Goal: Task Accomplishment & Management: Use online tool/utility

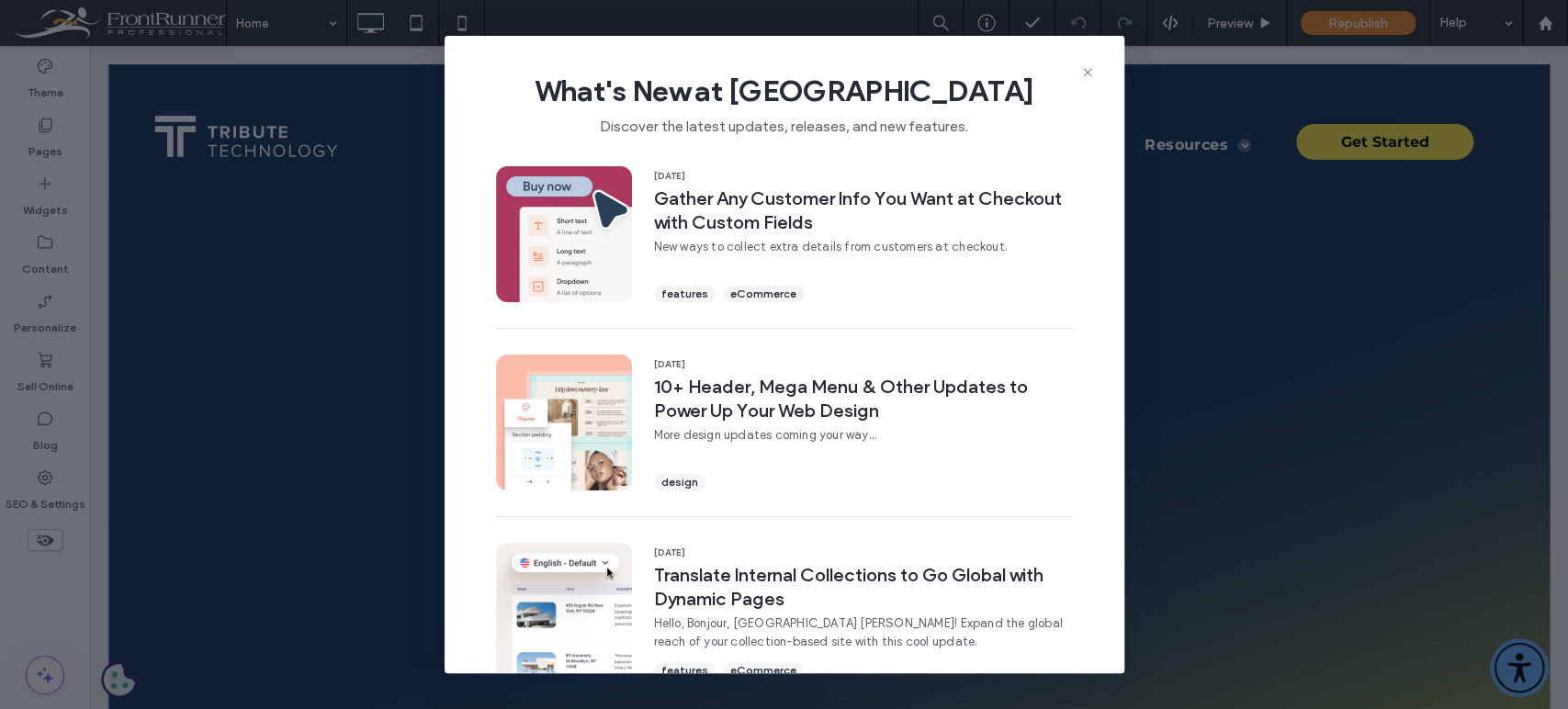
click at [1083, 57] on div "What's New at [GEOGRAPHIC_DATA] Discover the latest updates, releases, and new …" at bounding box center [784, 97] width 680 height 123
click at [1090, 73] on icon at bounding box center [1087, 72] width 14 height 14
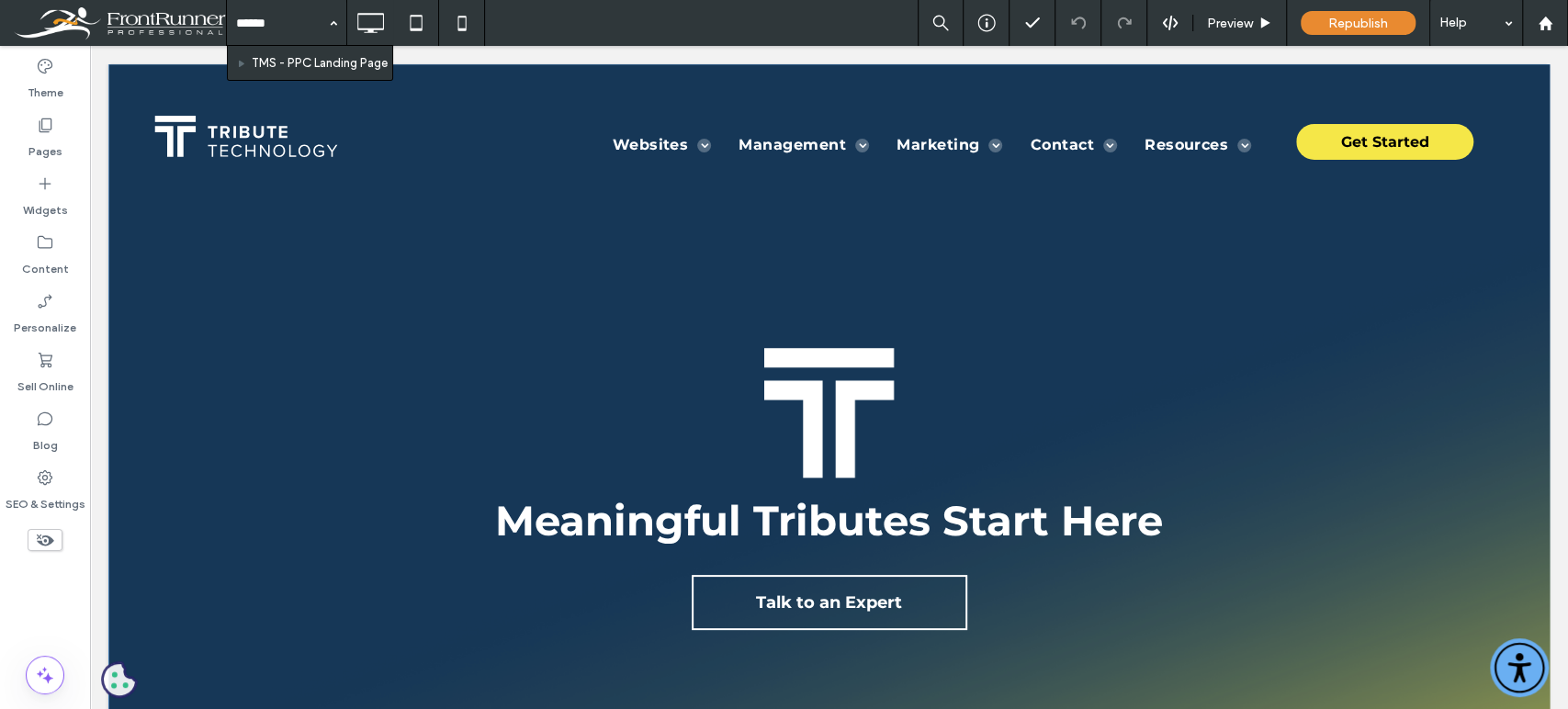
type input "*******"
click at [52, 129] on icon at bounding box center [44, 124] width 18 height 18
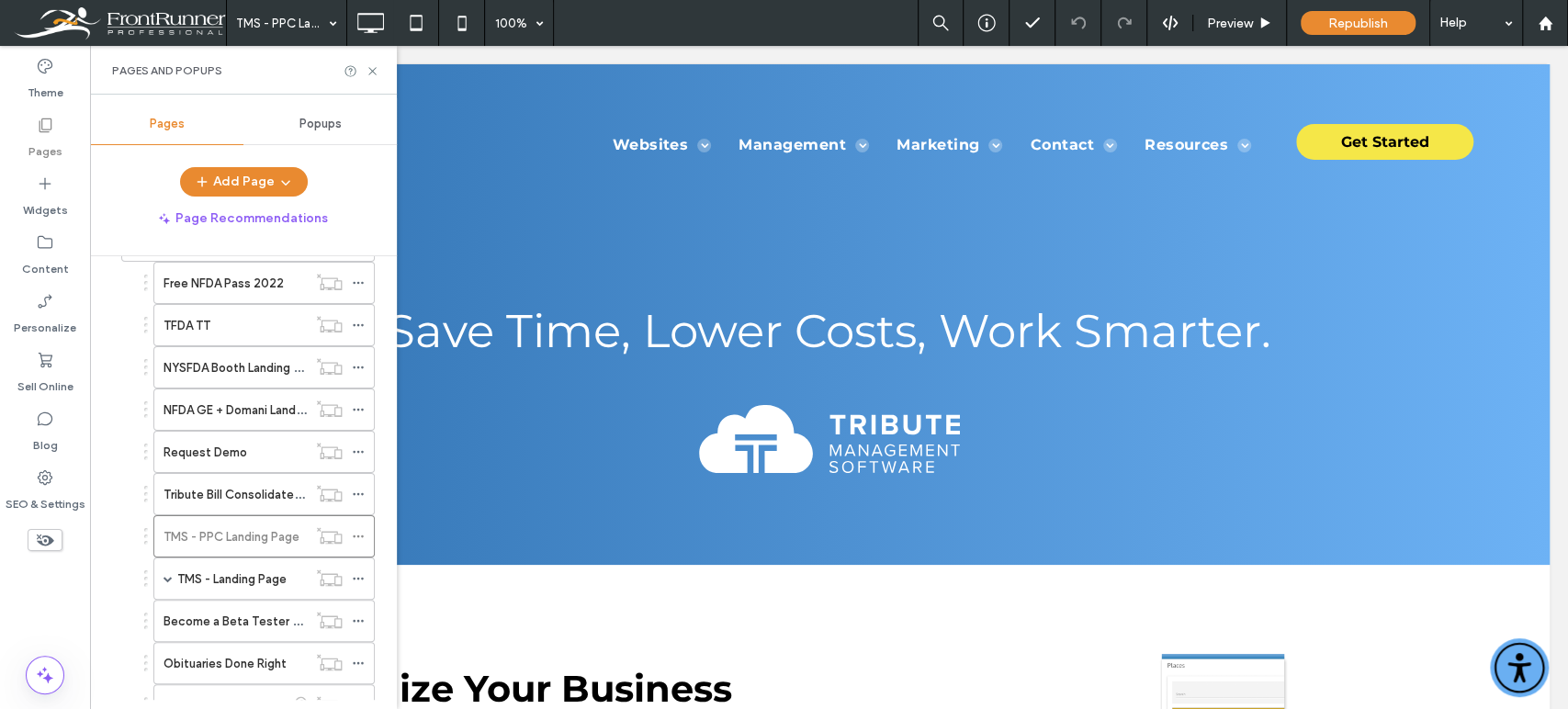
scroll to position [583, 0]
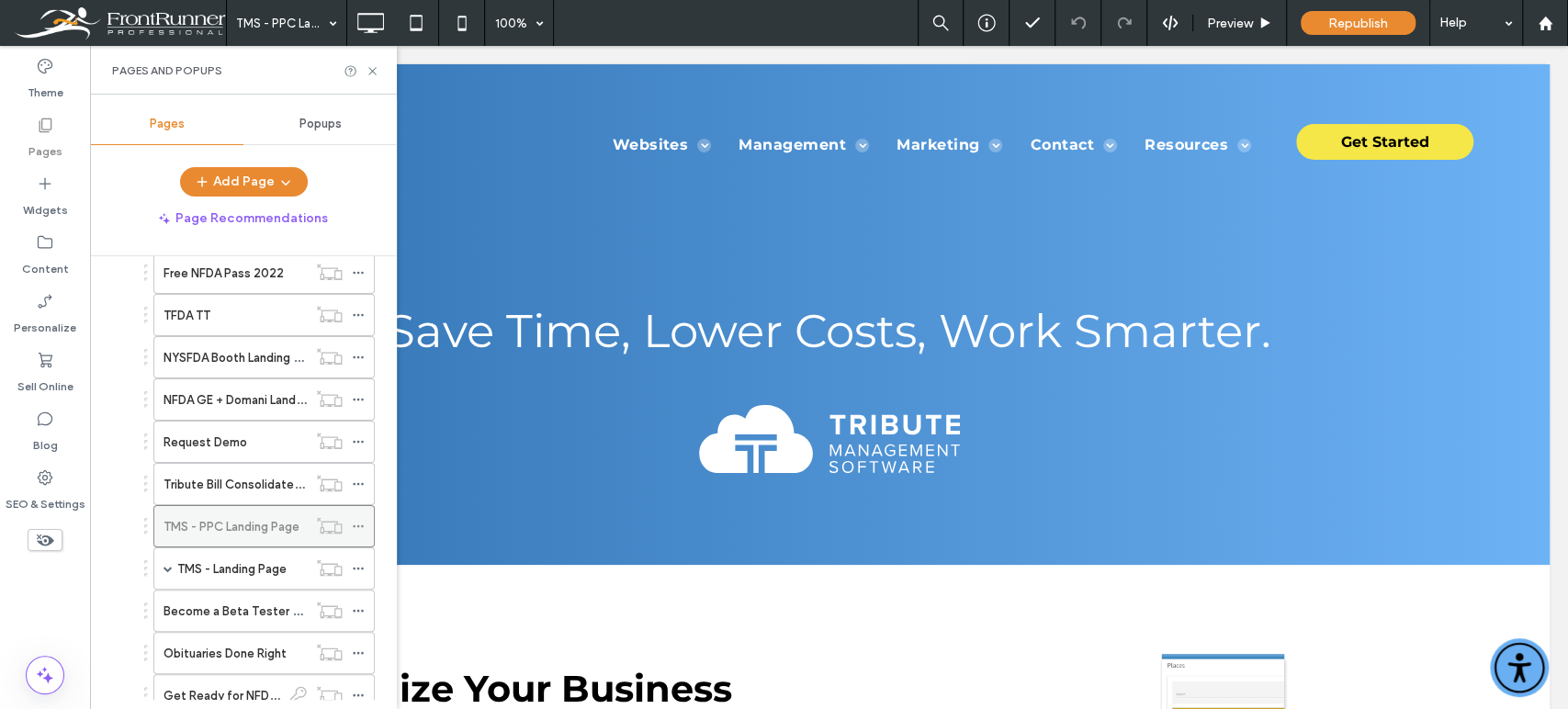
click at [362, 520] on icon at bounding box center [358, 526] width 12 height 12
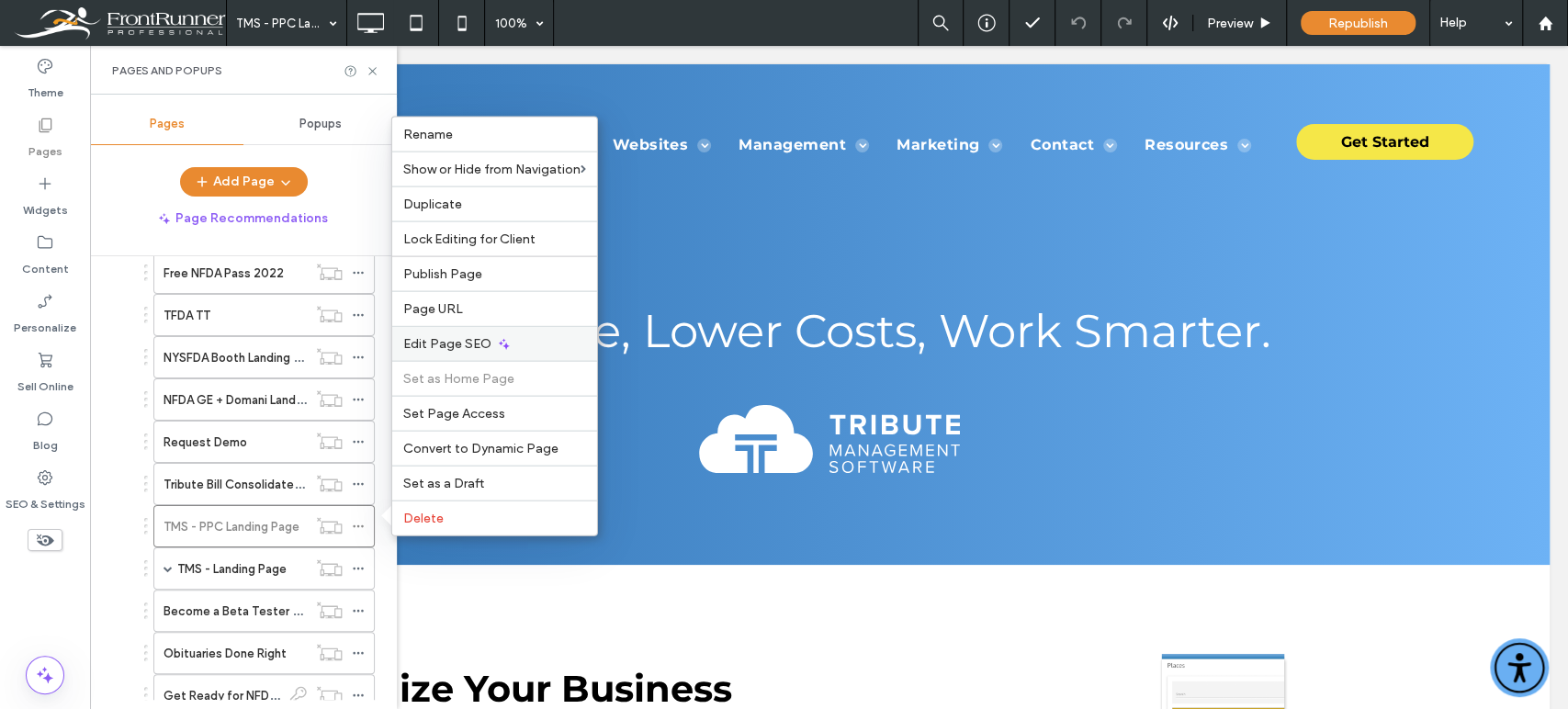
click at [463, 345] on span "Edit Page SEO" at bounding box center [447, 344] width 88 height 15
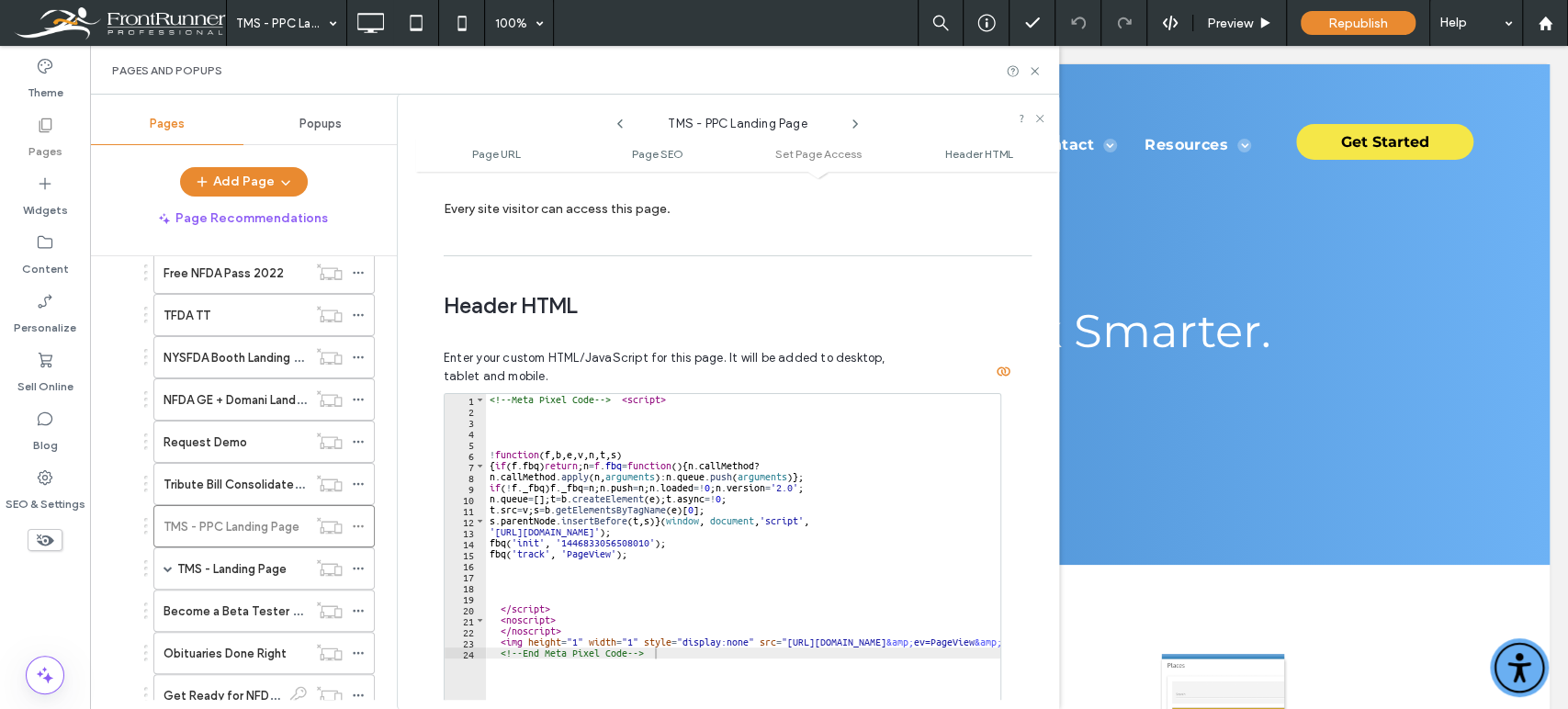
scroll to position [1645, 0]
drag, startPoint x: 1055, startPoint y: 600, endPoint x: 975, endPoint y: 515, distance: 116.7
click at [690, 395] on div "<!-- Meta Pixel Code --> < script > ! function ( f , b , e , v , n , t , s ) { …" at bounding box center [861, 576] width 752 height 372
type textarea "**********"
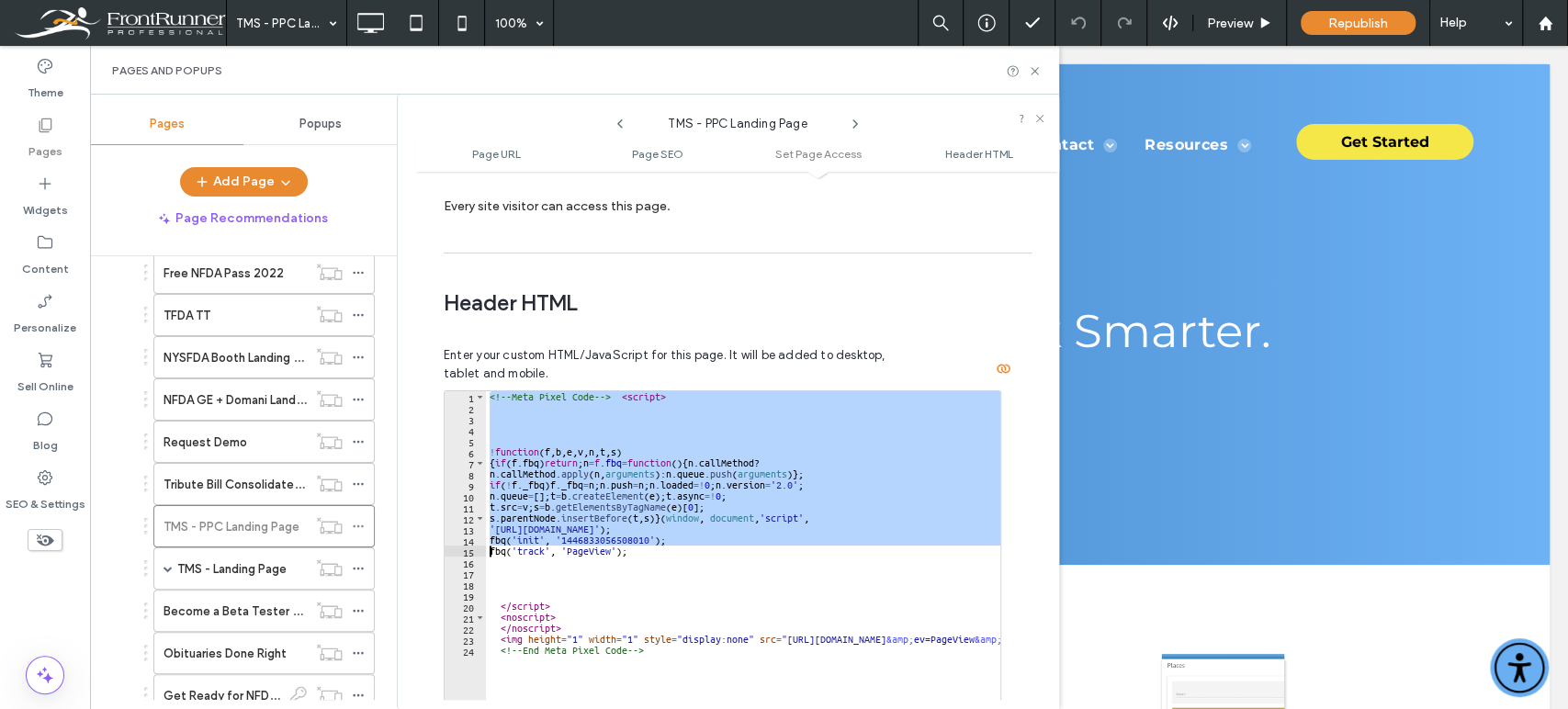
type textarea "**********"
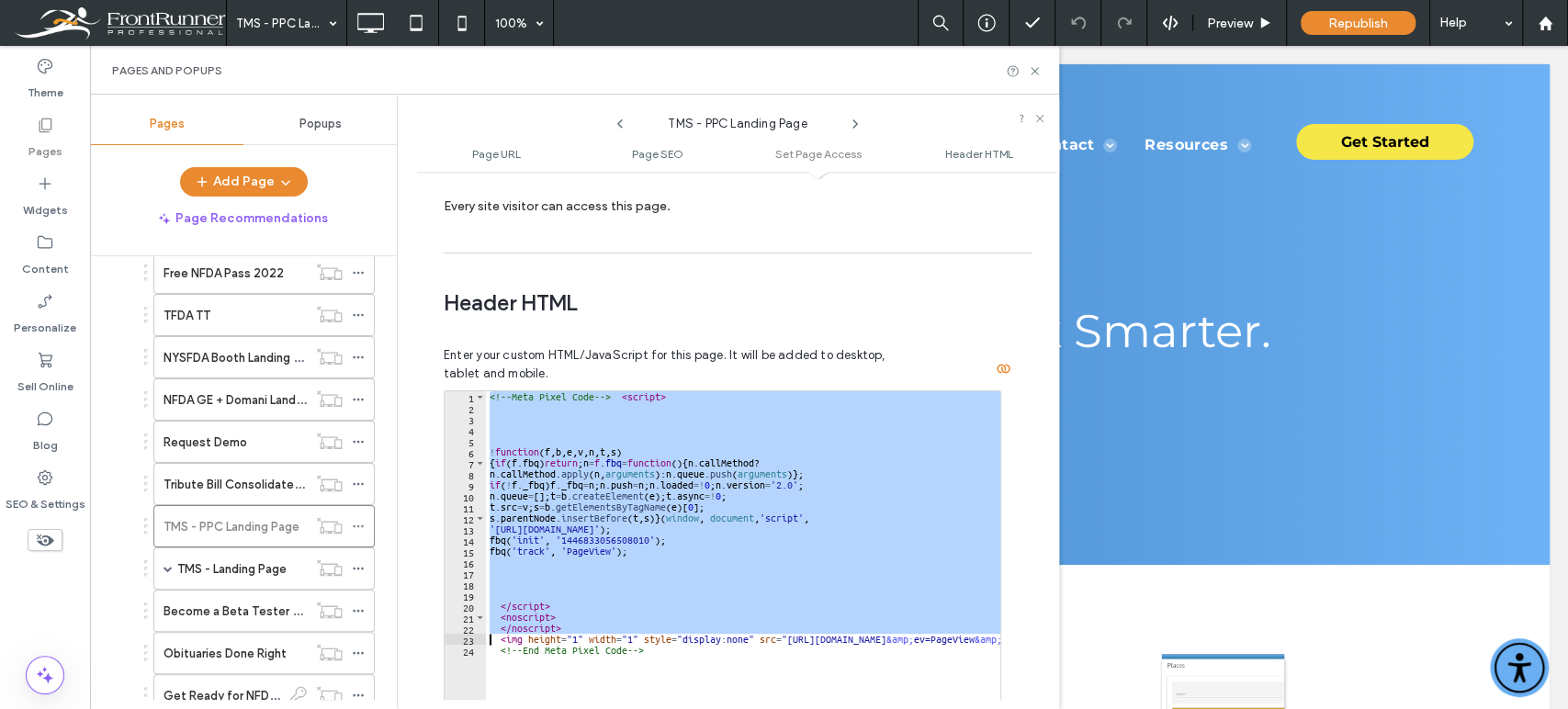
type textarea "**********"
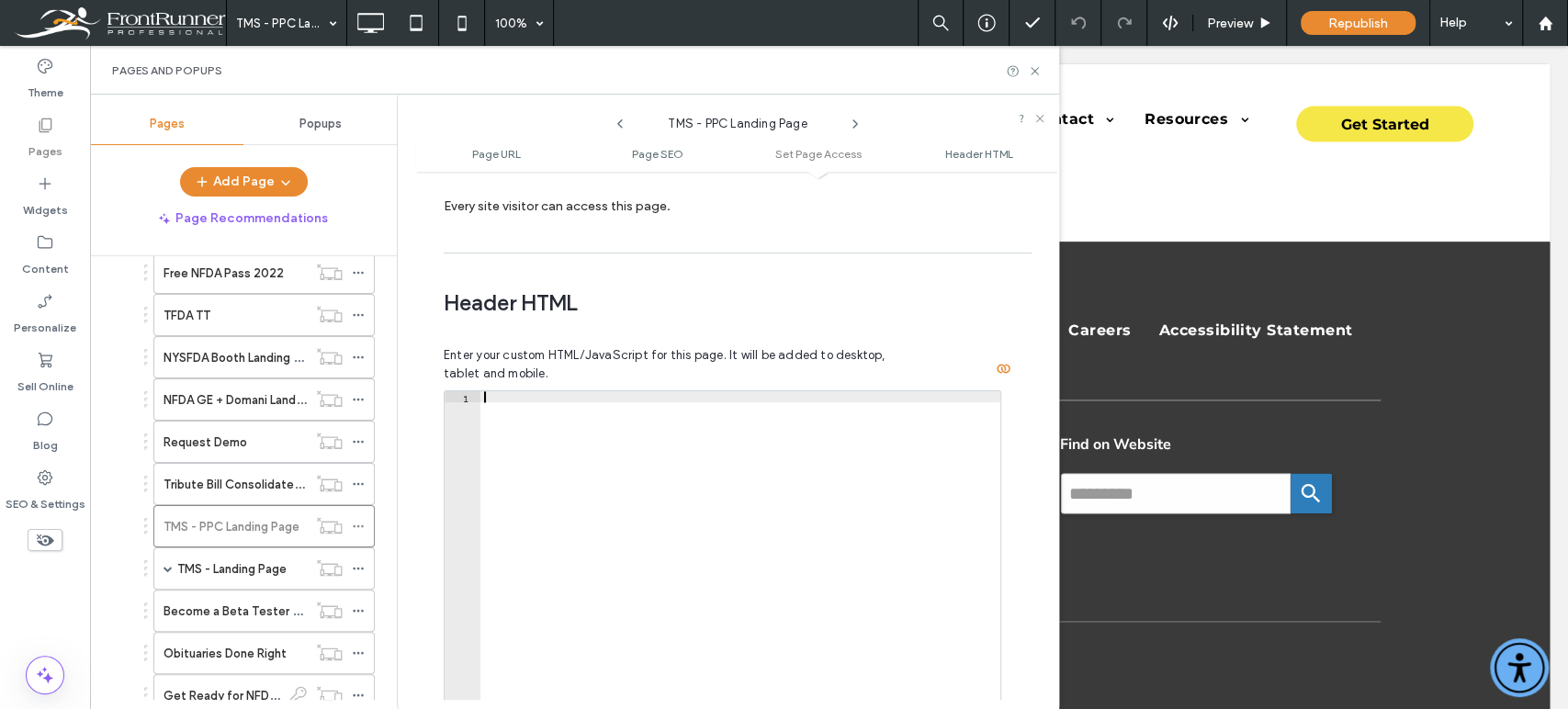
scroll to position [1713, 0]
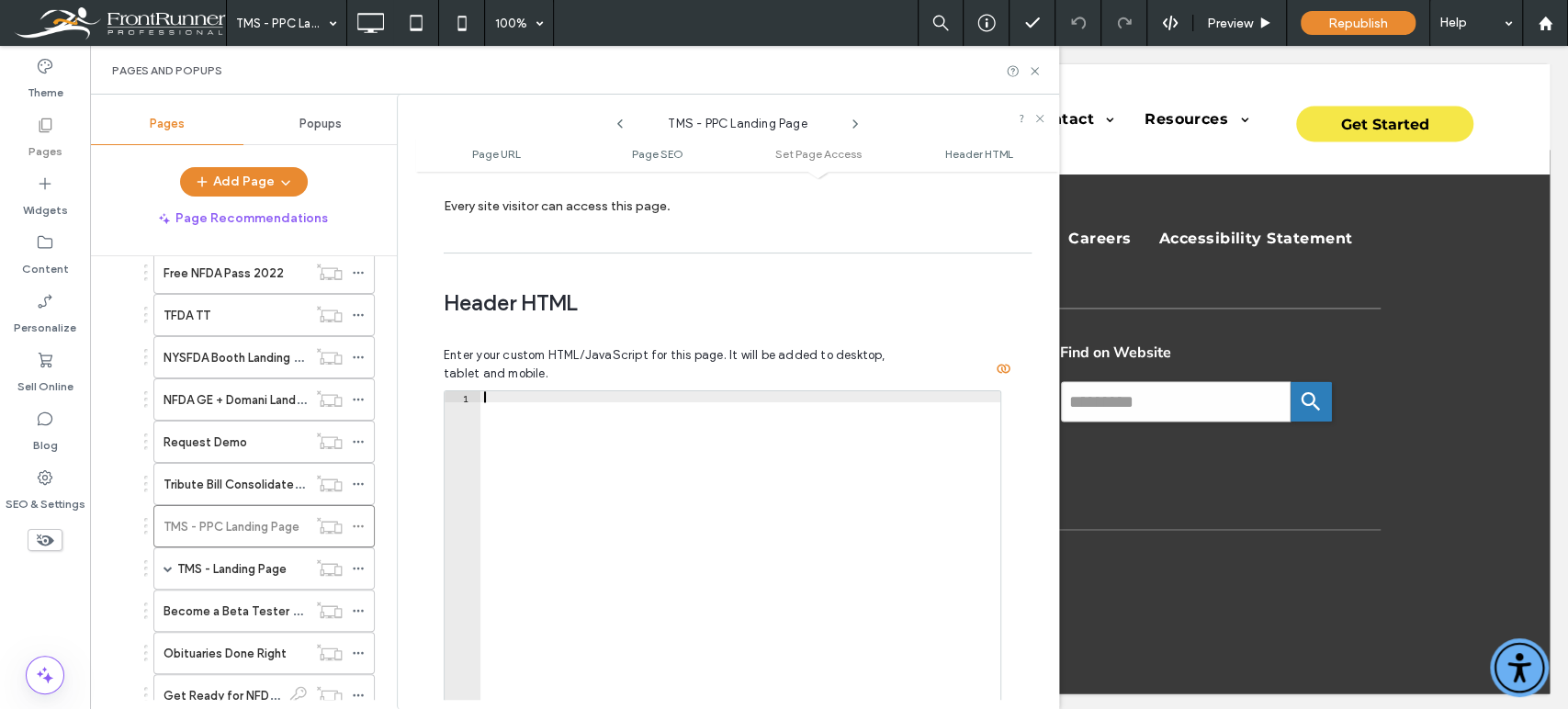
click at [999, 289] on span "Header HTML" at bounding box center [730, 303] width 574 height 28
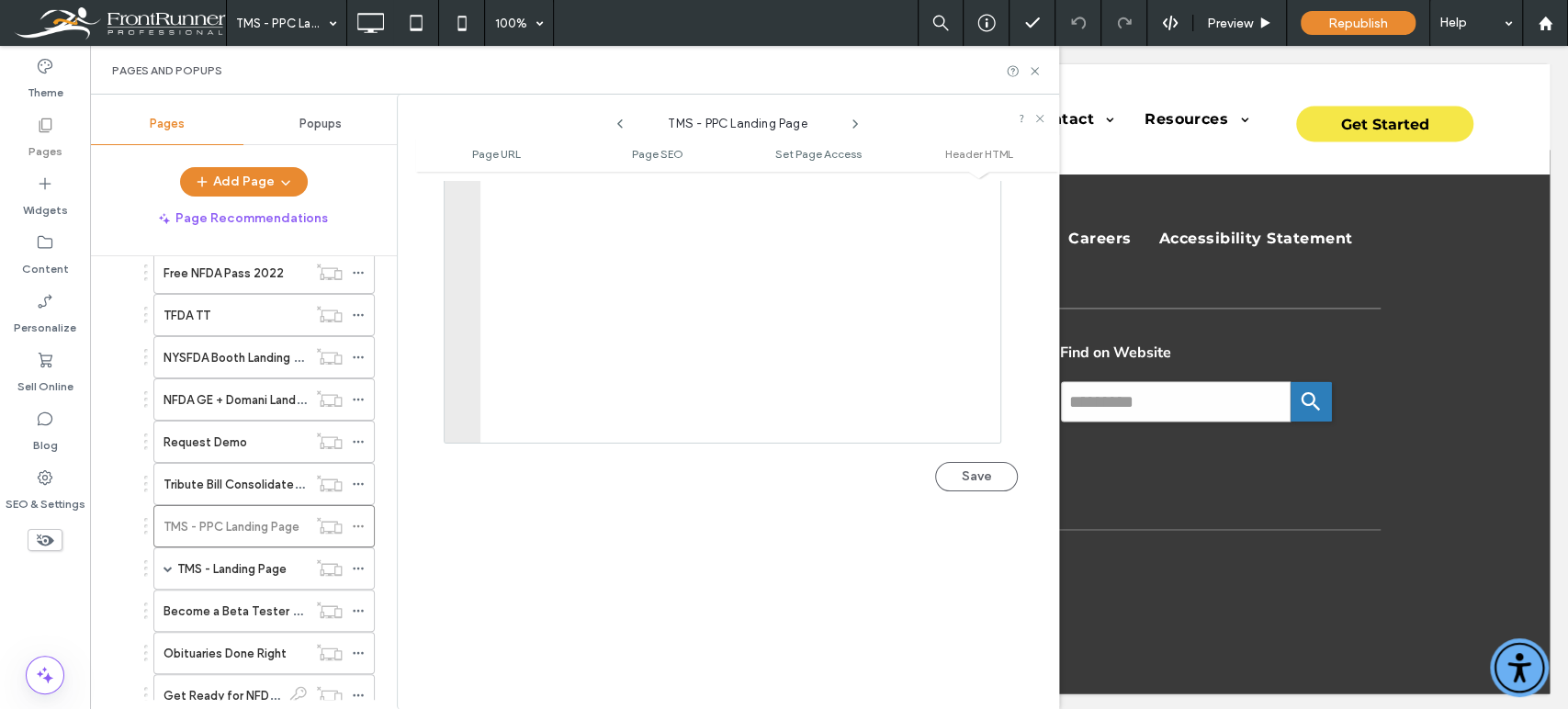
scroll to position [2012, 0]
click at [949, 408] on button "Save" at bounding box center [977, 423] width 83 height 30
click at [118, 186] on div "Add Page" at bounding box center [243, 182] width 307 height 30
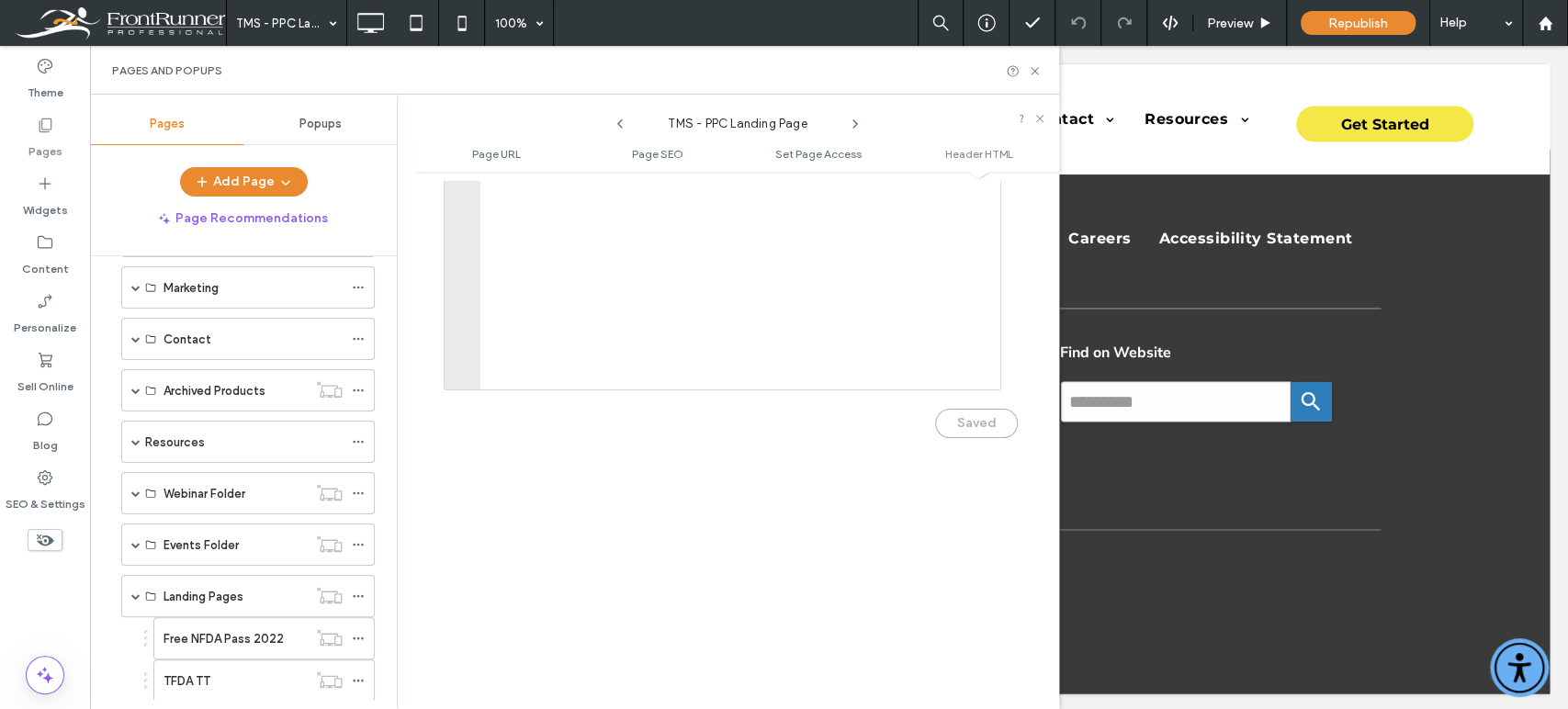
scroll to position [216, 0]
click at [135, 542] on span at bounding box center [137, 547] width 10 height 10
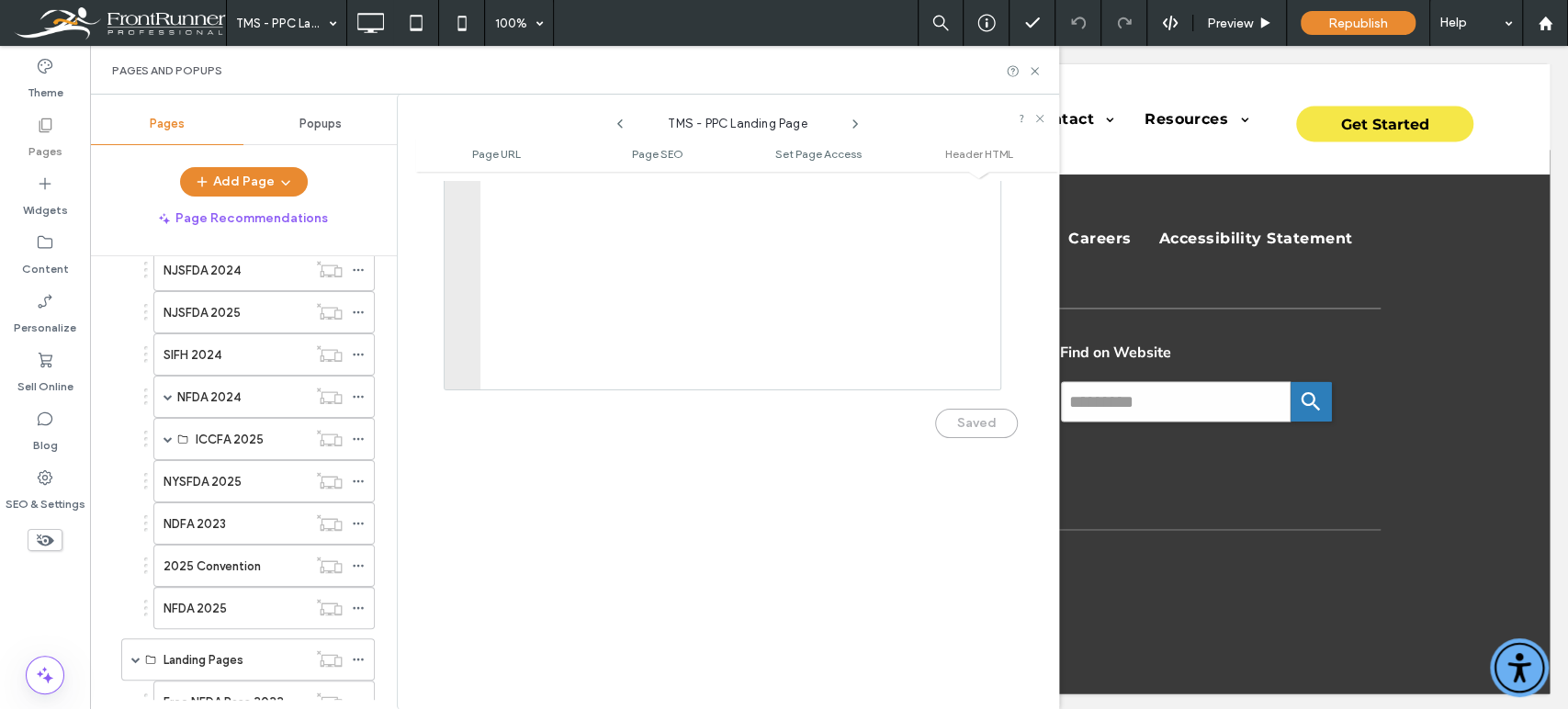
scroll to position [665, 0]
click at [268, 468] on div "NYSFDA 2025" at bounding box center [235, 477] width 143 height 19
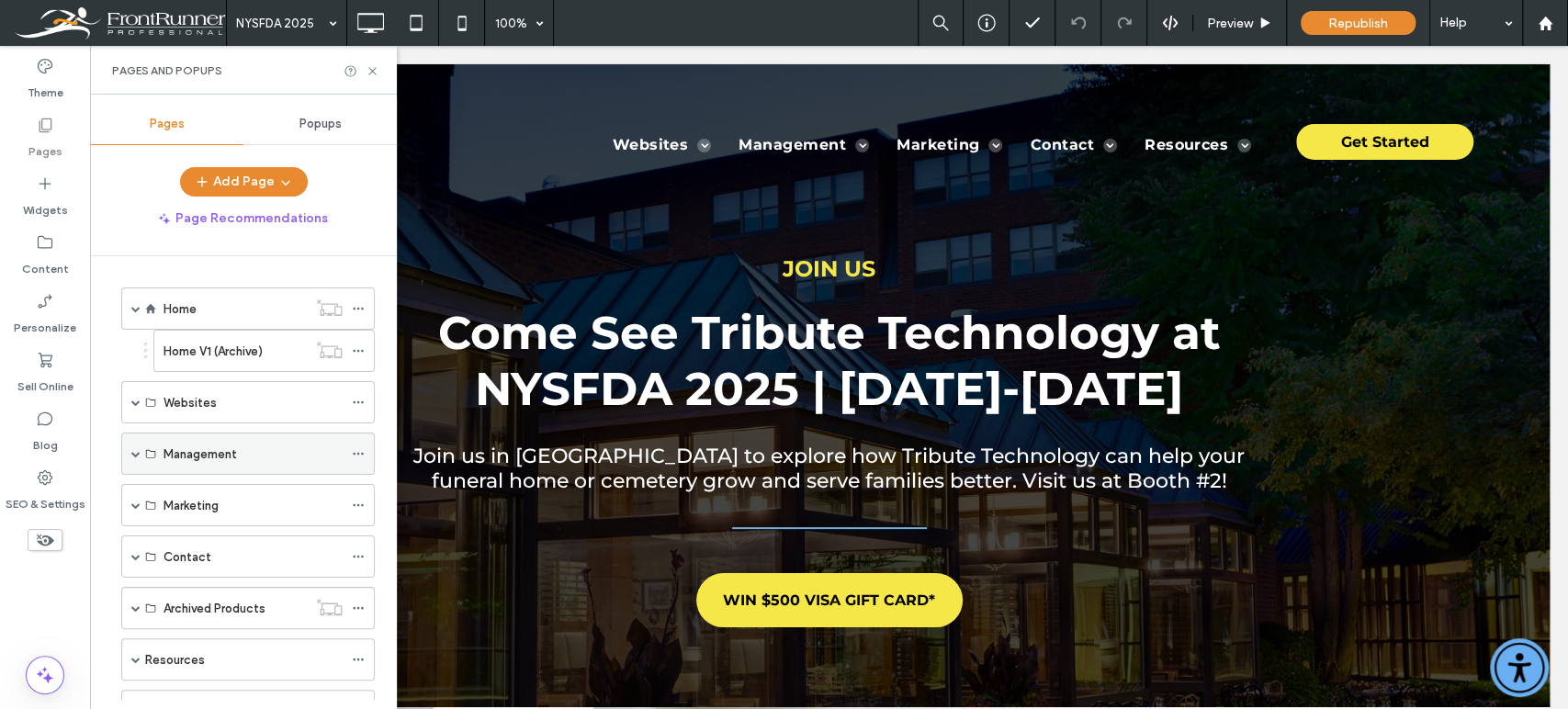
click at [132, 449] on span at bounding box center [137, 453] width 10 height 10
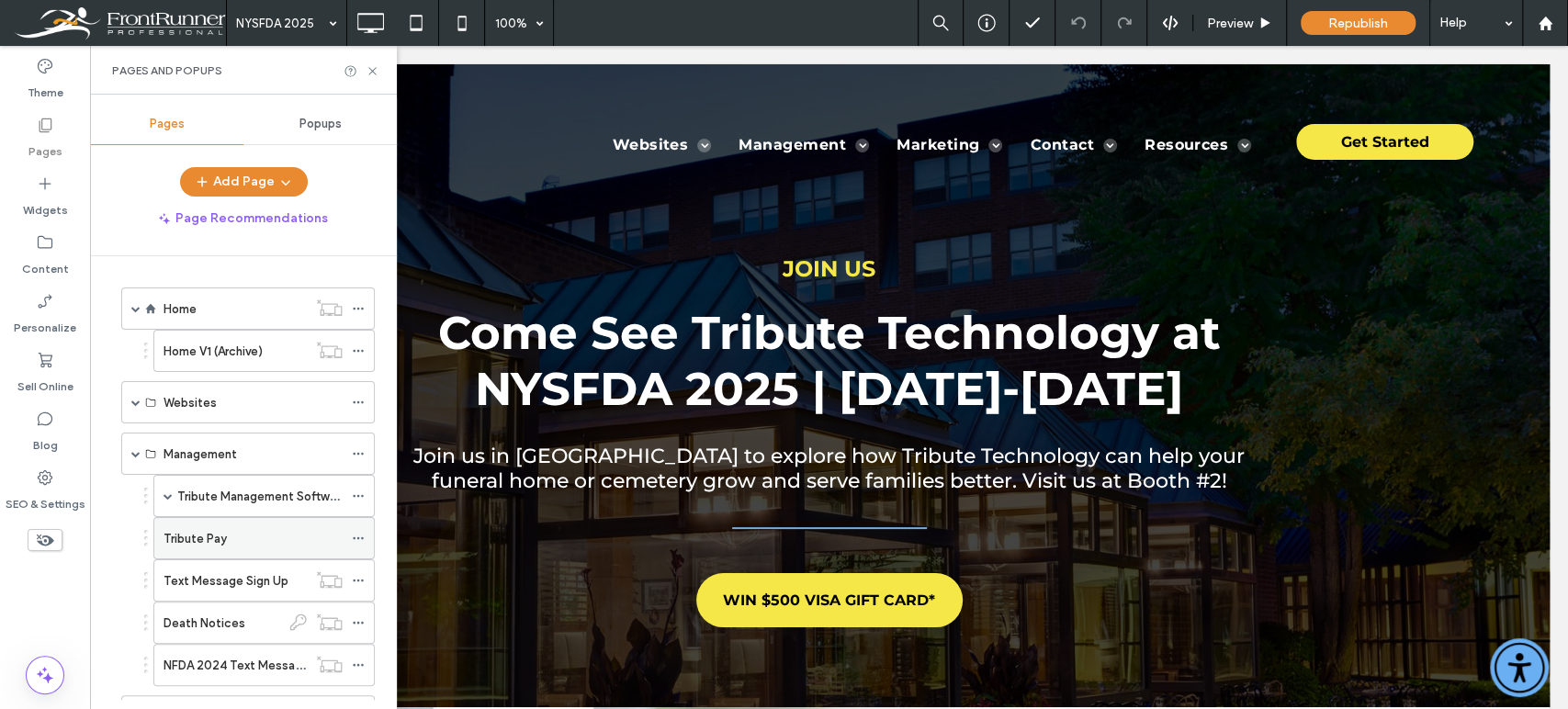
click at [237, 518] on div "Tribute Pay" at bounding box center [253, 538] width 179 height 40
click at [288, 488] on div at bounding box center [784, 354] width 1568 height 709
click at [184, 489] on label "Tribute Management Software" at bounding box center [261, 496] width 169 height 32
click at [356, 495] on icon at bounding box center [358, 495] width 12 height 12
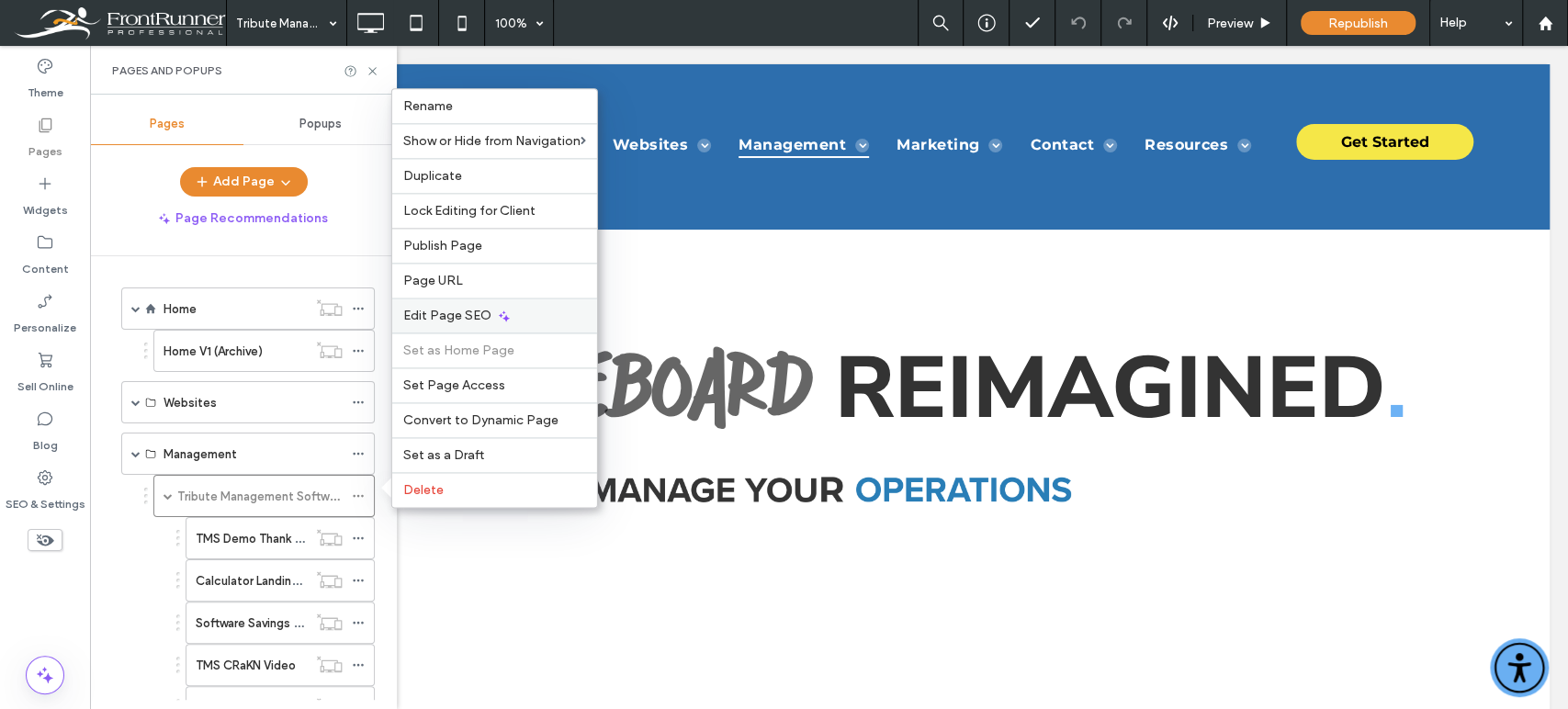
click at [485, 306] on div "Edit Page SEO" at bounding box center [494, 315] width 205 height 35
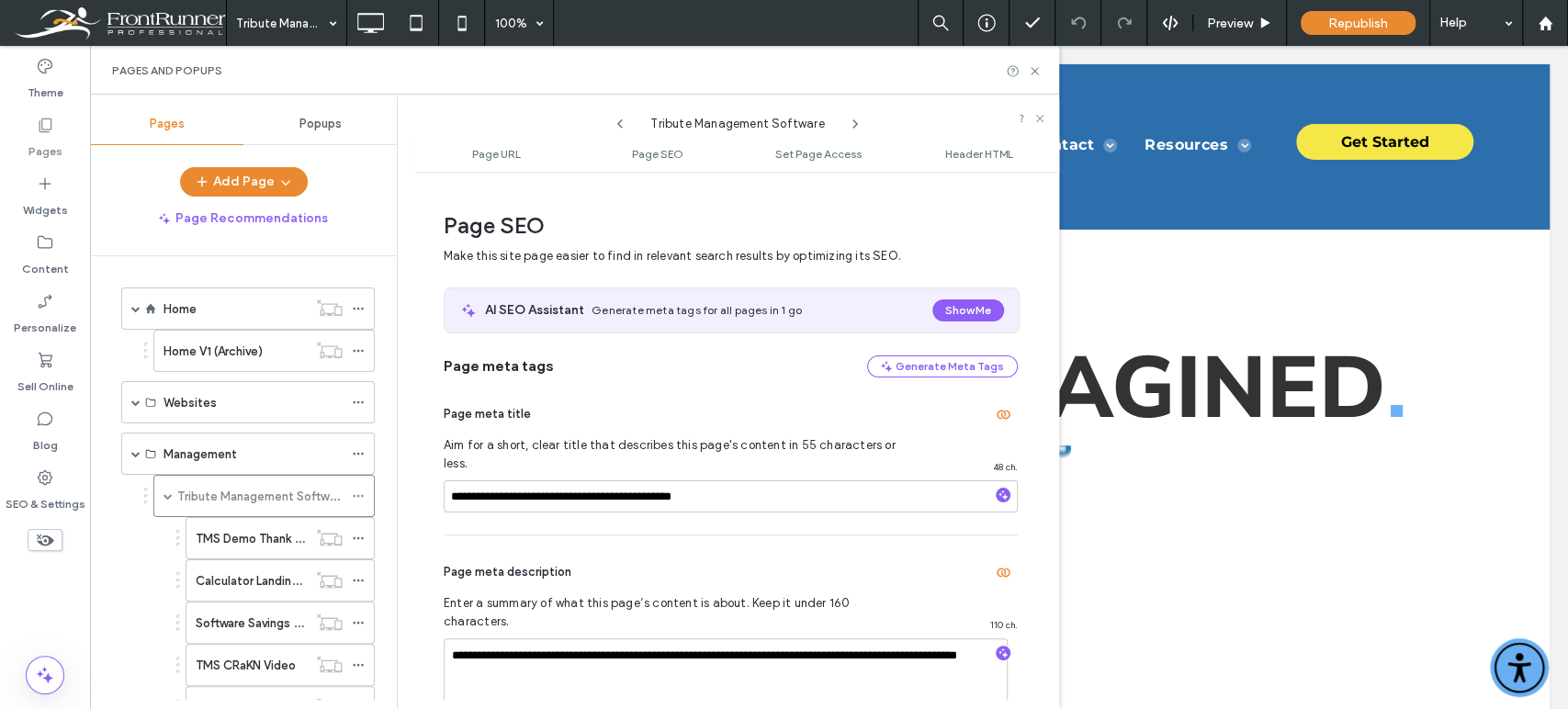
scroll to position [251, 0]
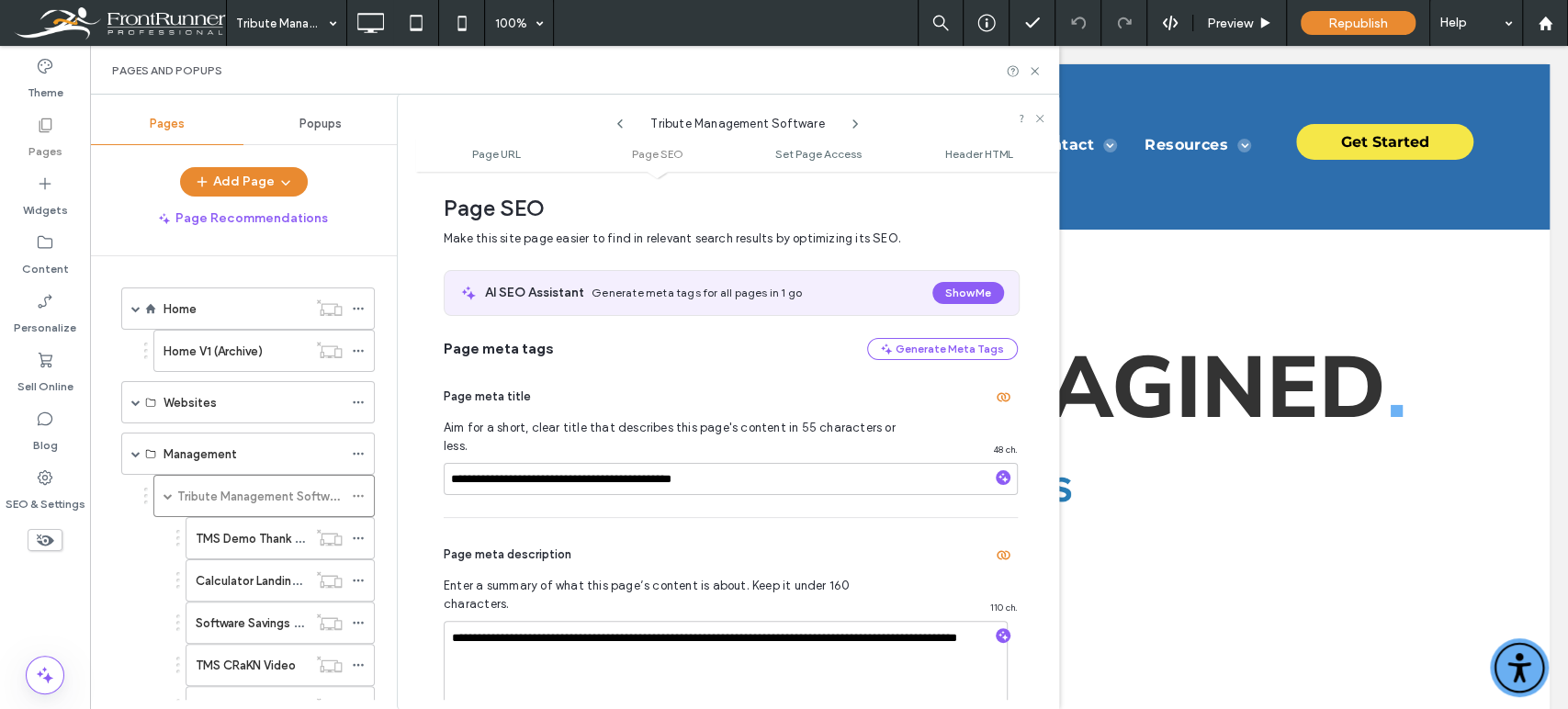
click at [1044, 445] on div "**********" at bounding box center [737, 440] width 643 height 519
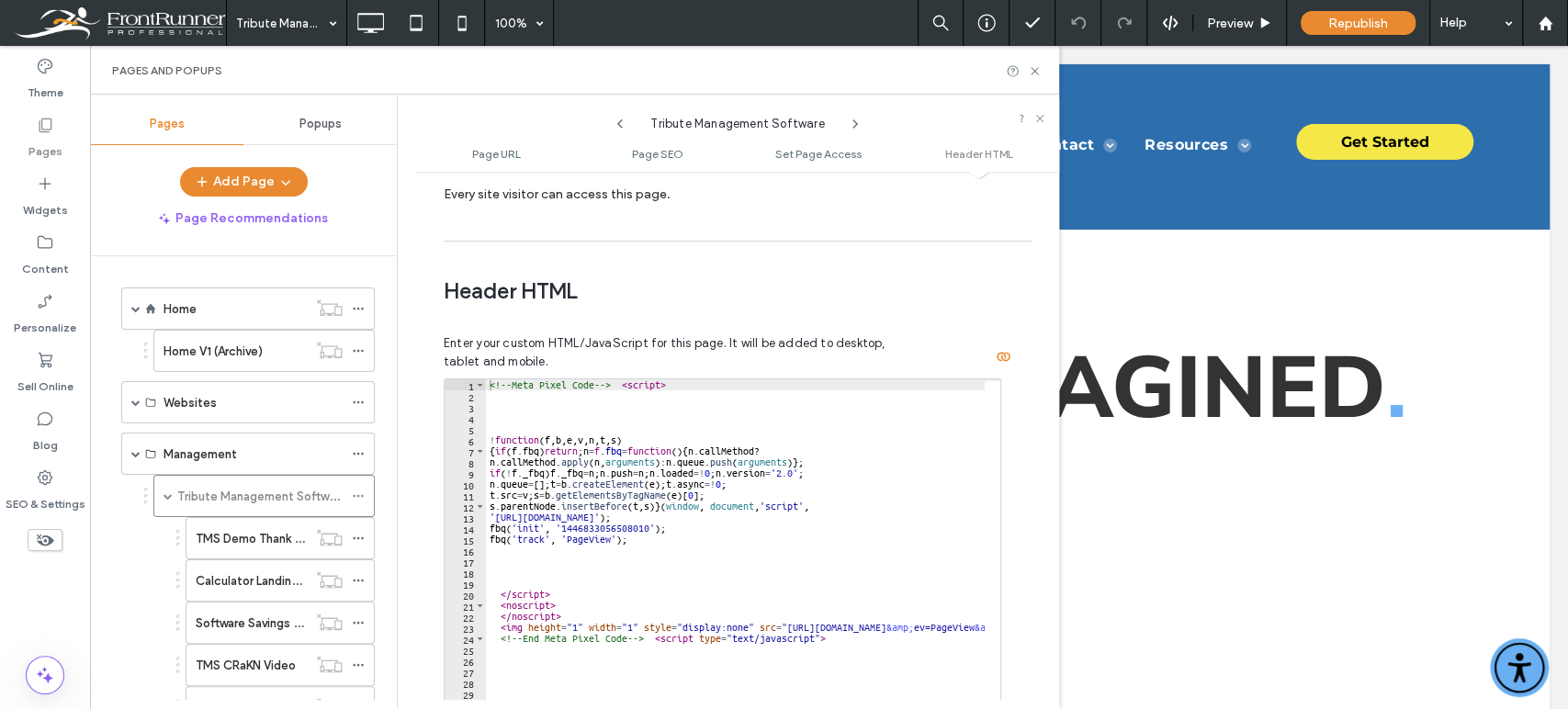
scroll to position [1753, 0]
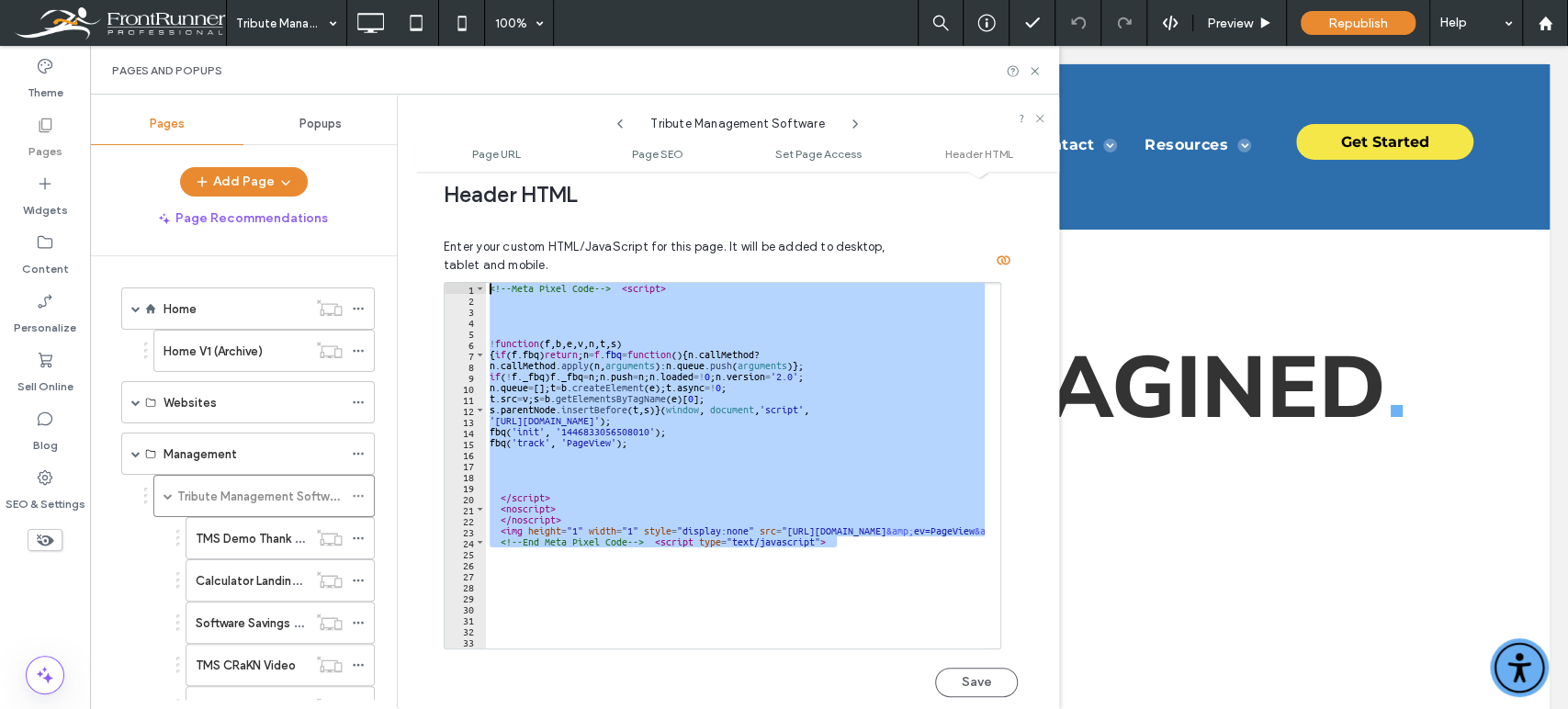
drag, startPoint x: 862, startPoint y: 509, endPoint x: 473, endPoint y: 240, distance: 473.0
click at [473, 240] on div "**********" at bounding box center [730, 477] width 574 height 522
type textarea "**********"
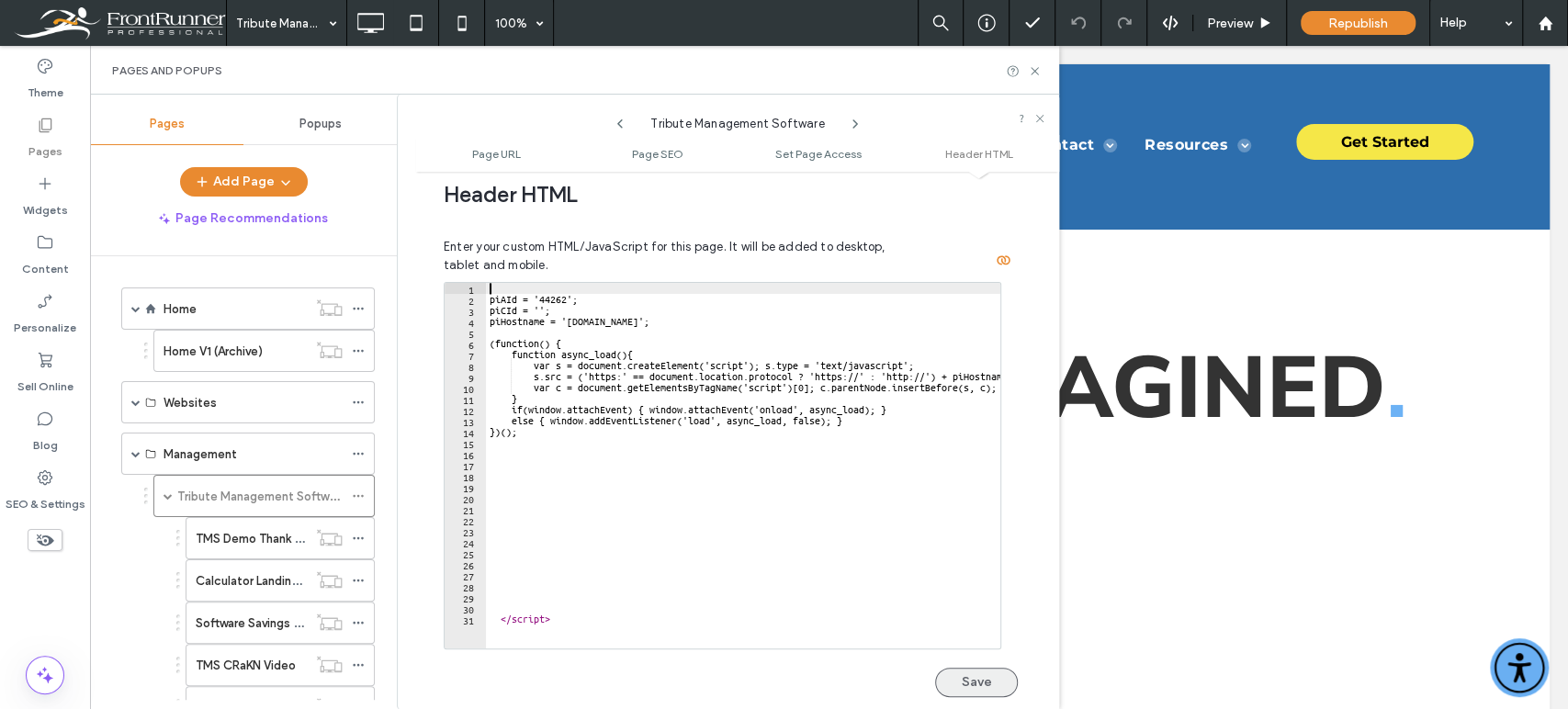
click at [974, 637] on button "Save" at bounding box center [977, 682] width 83 height 30
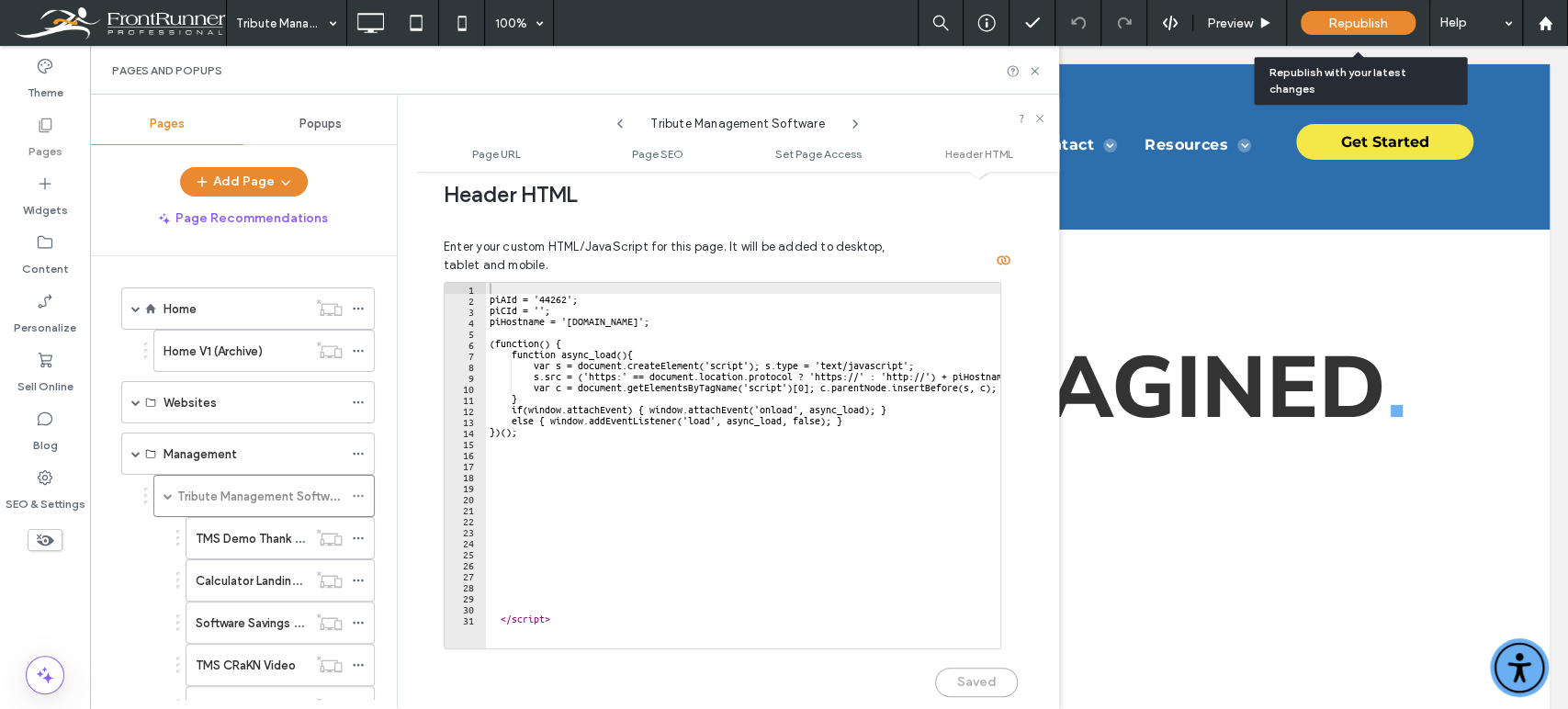
click at [1400, 31] on div "Republish" at bounding box center [1357, 22] width 114 height 24
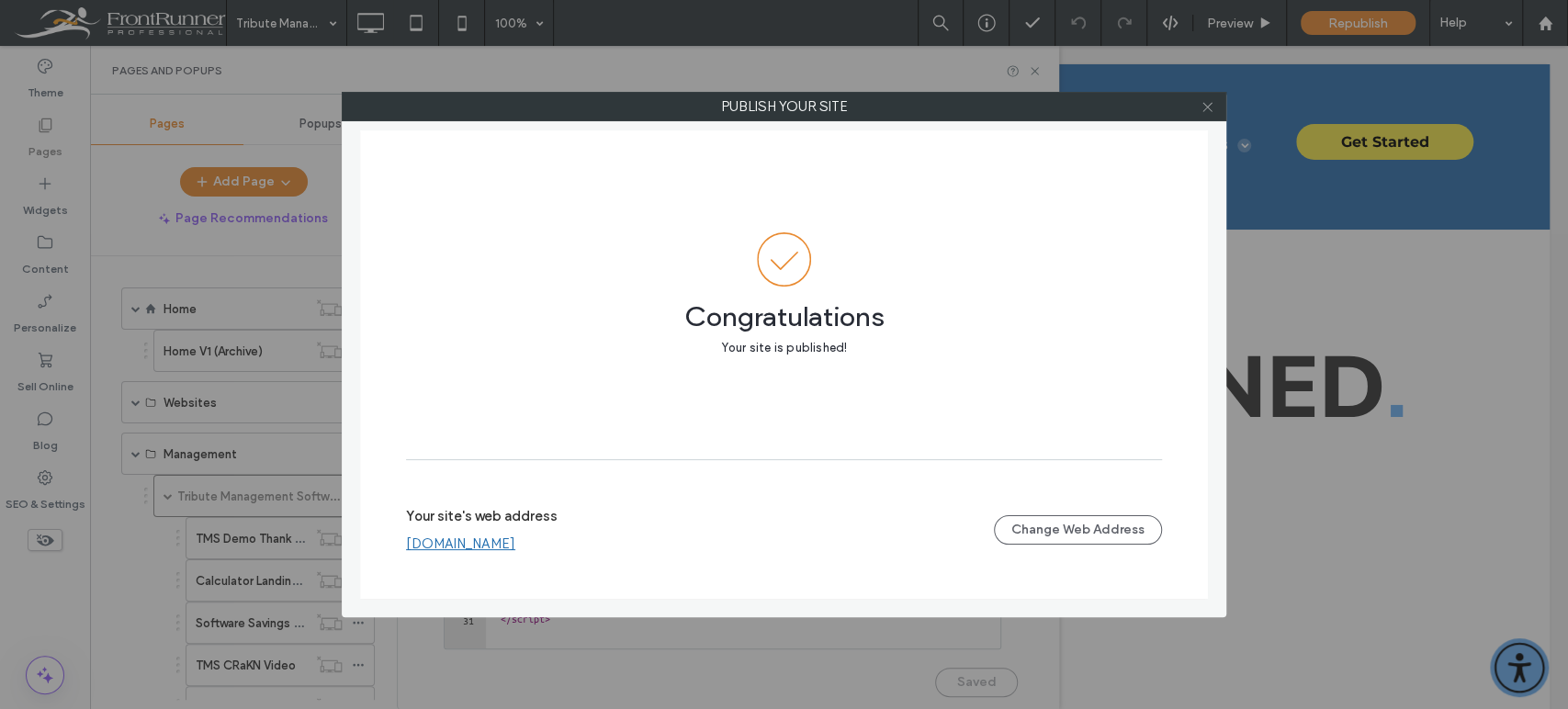
click at [1212, 102] on icon at bounding box center [1207, 107] width 13 height 13
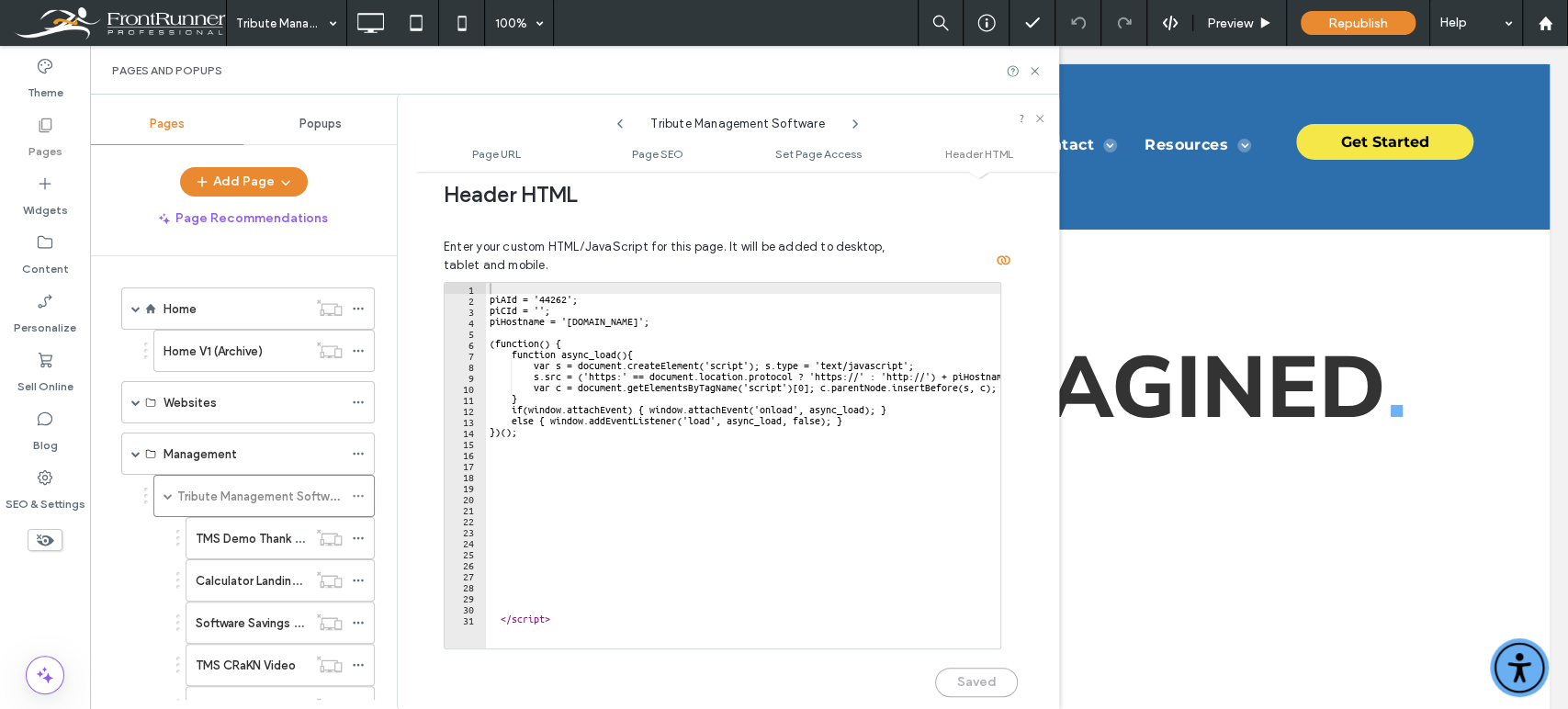
click at [498, 282] on div "piAId = '44262'; piCId = ''; piHostname = '[DOMAIN_NAME]'; (function() { functi…" at bounding box center [781, 468] width 591 height 372
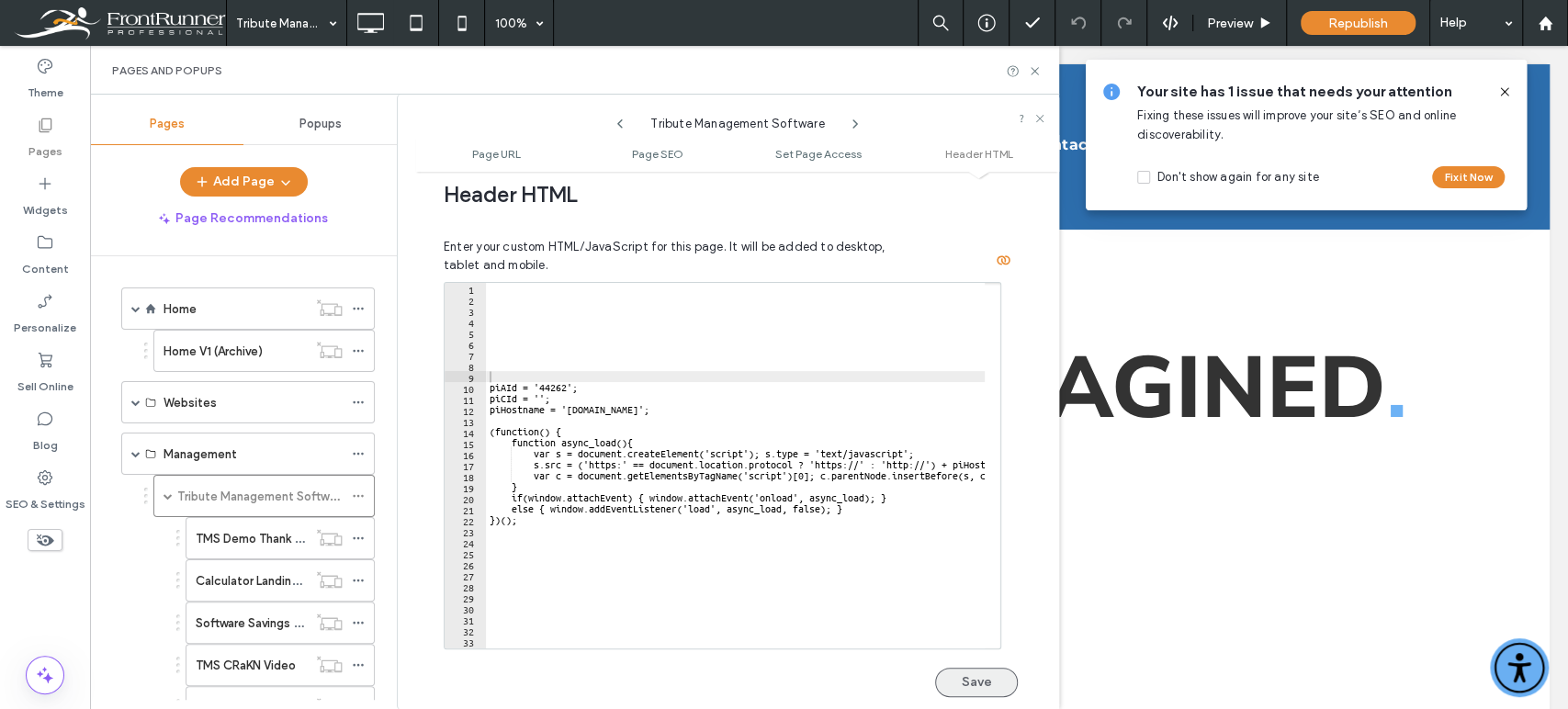
click at [962, 637] on button "Save" at bounding box center [977, 682] width 83 height 30
click at [1018, 403] on div "Header HTML Enter your custom HTML/JavaScript for this page. It will be added t…" at bounding box center [737, 446] width 588 height 583
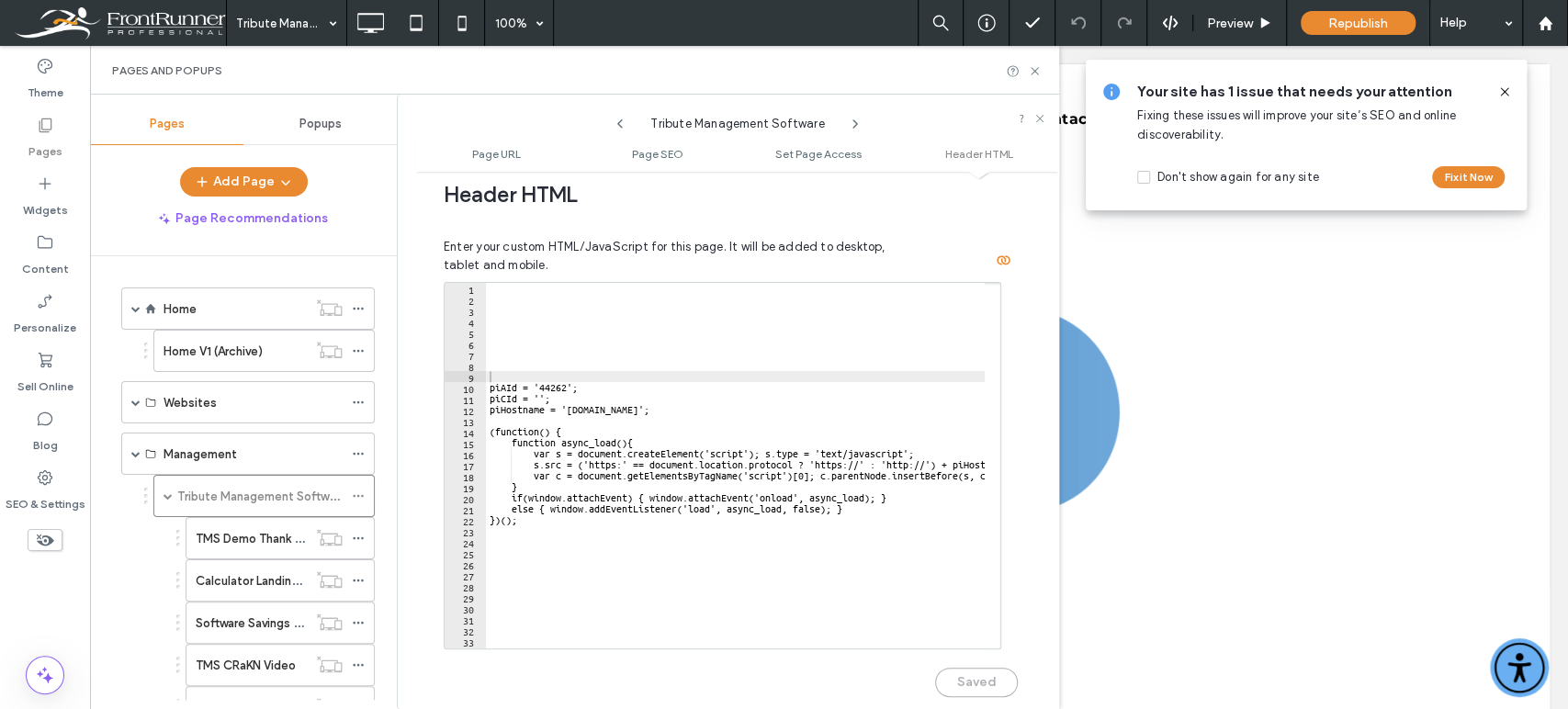
scroll to position [973, 0]
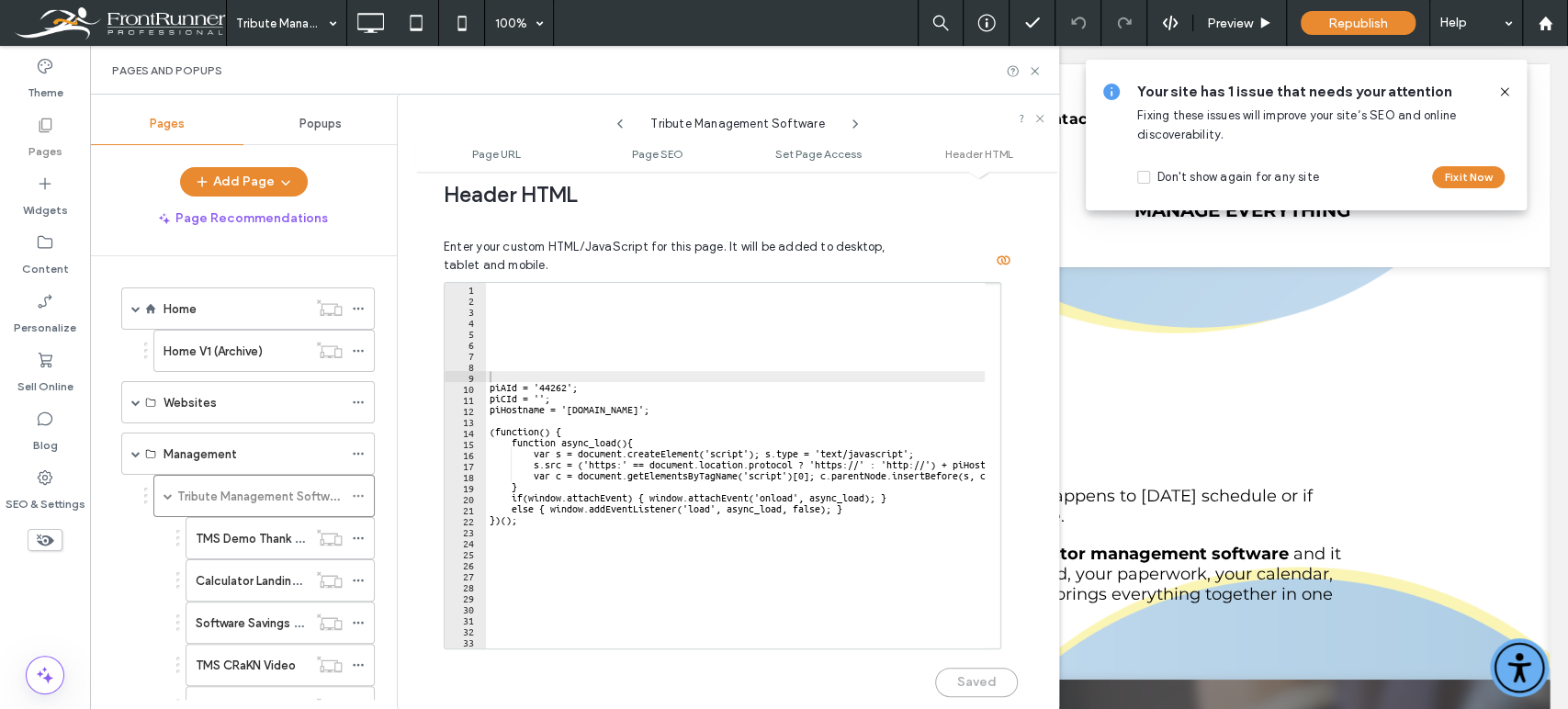
click at [1015, 637] on div "Header HTML Enter your custom HTML/JavaScript for this page. It will be added t…" at bounding box center [737, 446] width 588 height 583
click at [1344, 28] on span "Republish" at bounding box center [1358, 23] width 60 height 15
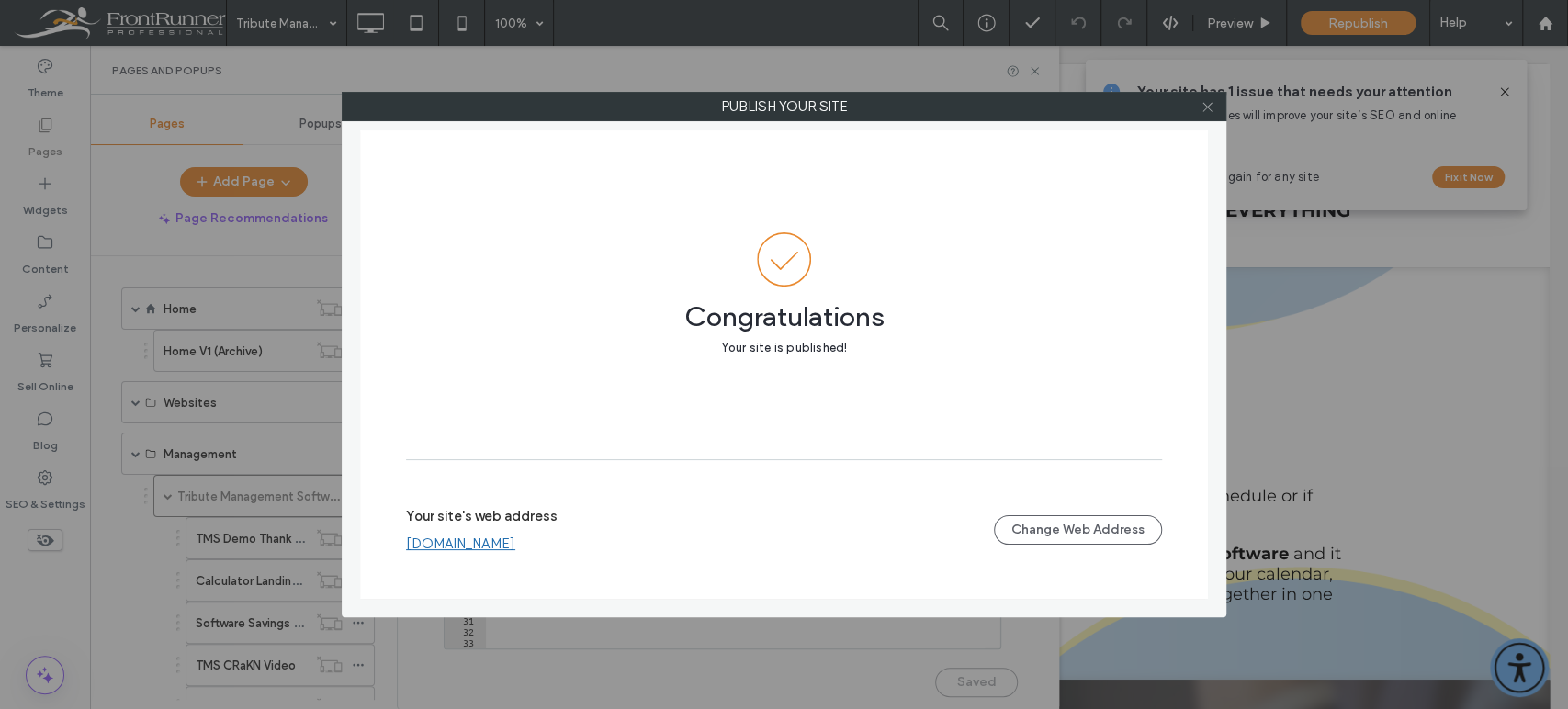
click at [1207, 106] on use at bounding box center [1207, 107] width 10 height 10
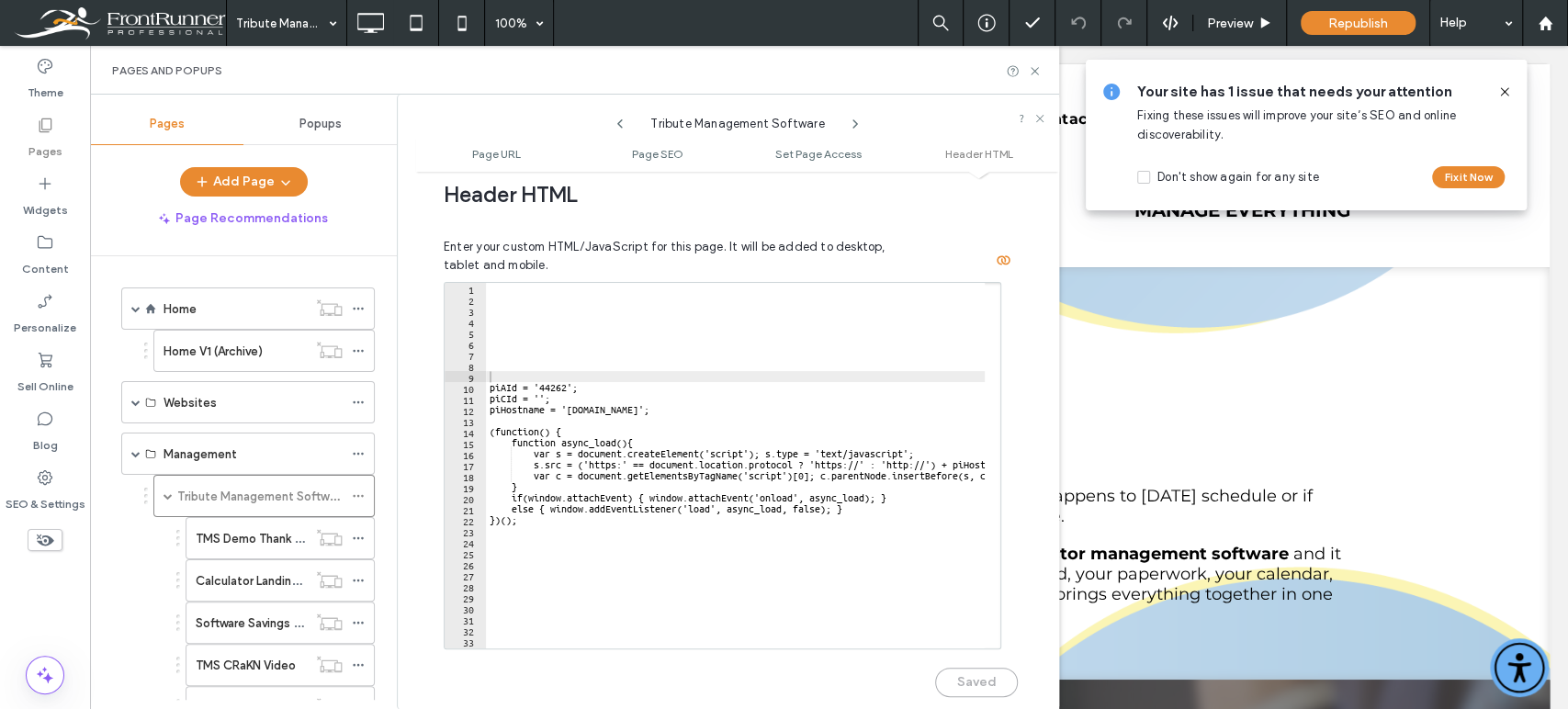
click at [1410, 91] on icon at bounding box center [1504, 91] width 14 height 14
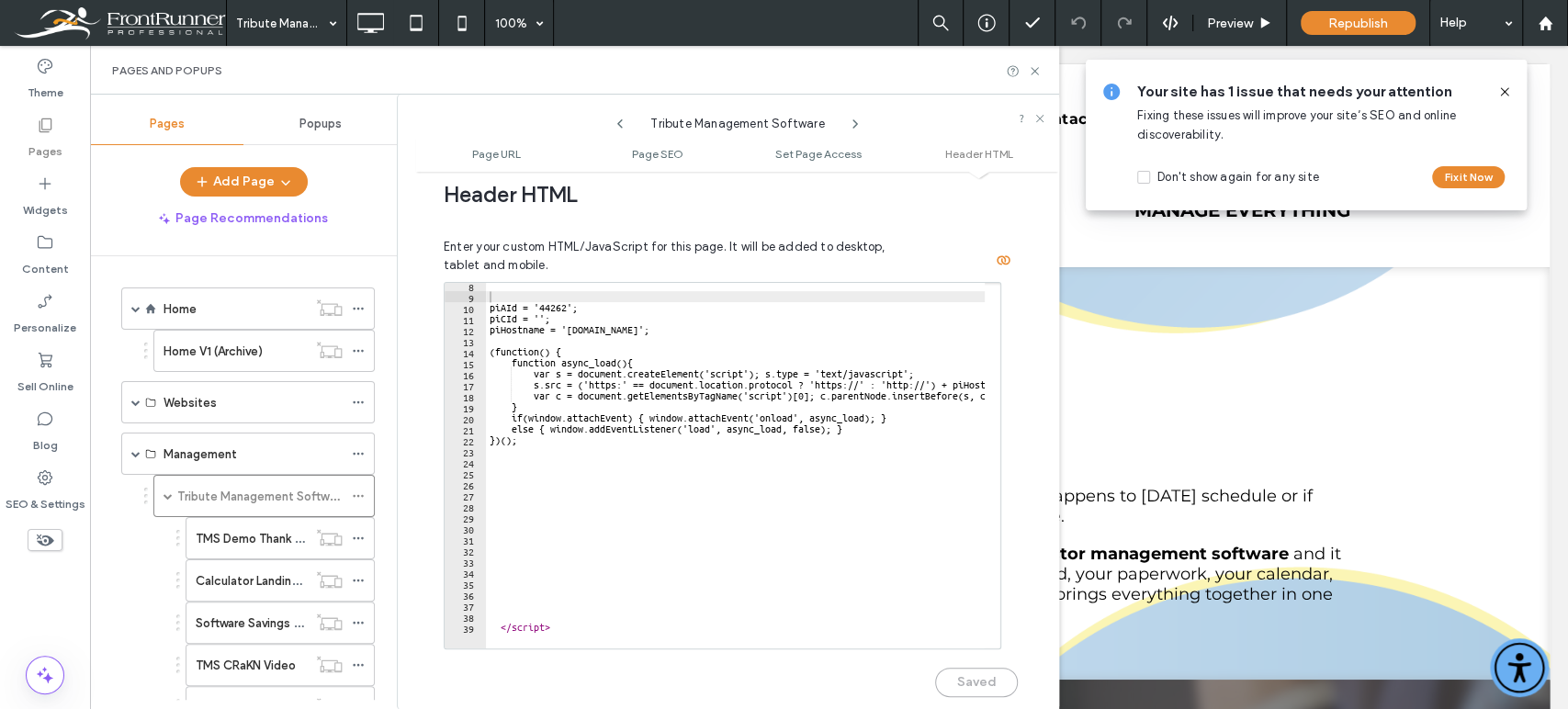
scroll to position [0, 0]
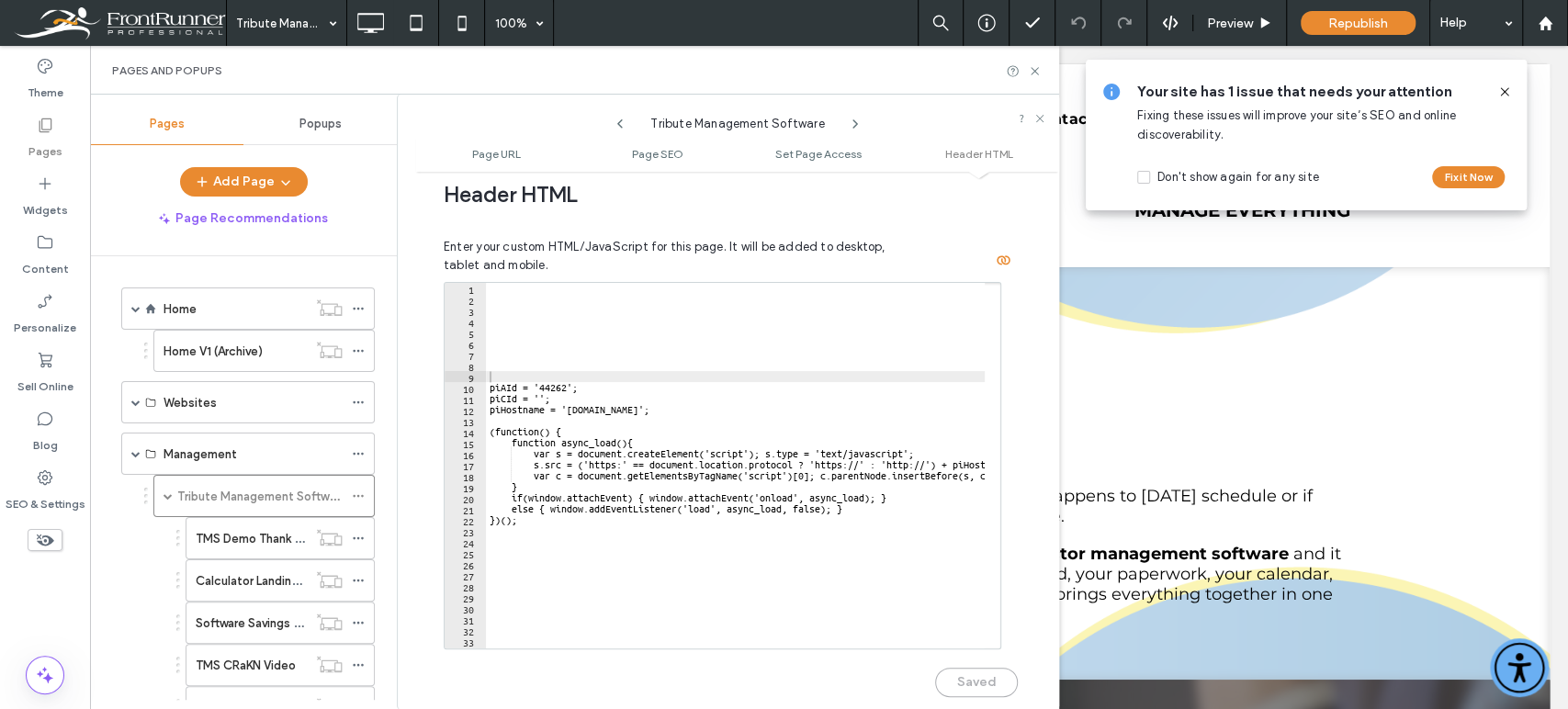
click at [553, 292] on div "piAId = '44262'; piCId = ''; piHostname = '[DOMAIN_NAME]'; (function() { functi…" at bounding box center [781, 468] width 591 height 372
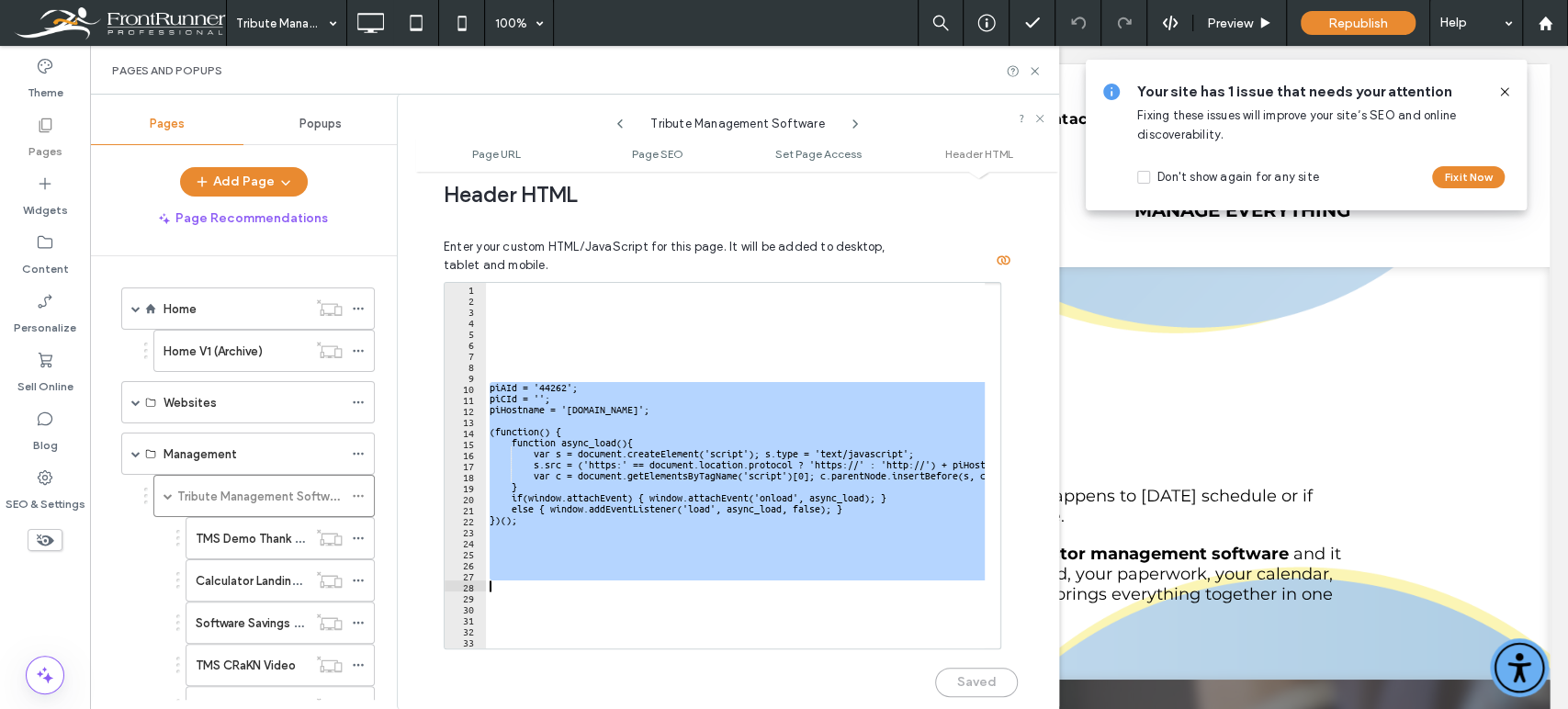
scroll to position [80, 0]
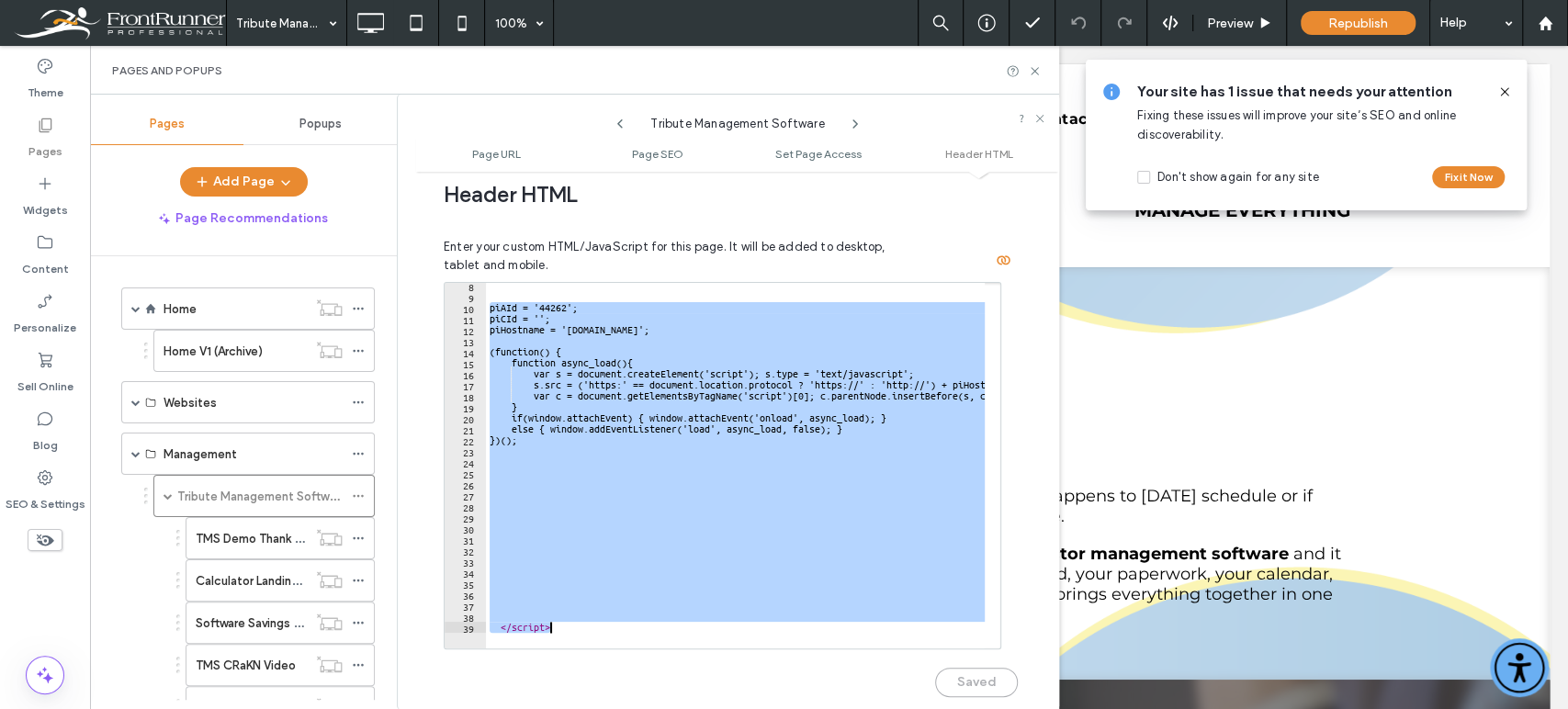
drag, startPoint x: 490, startPoint y: 347, endPoint x: 630, endPoint y: 648, distance: 332.0
click at [630, 637] on div "8 9 10 11 12 13 14 15 16 17 18 19 20 21 22 23 24 25 26 27 28 29 30 31 32 33 34 …" at bounding box center [730, 498] width 574 height 433
type textarea "*********"
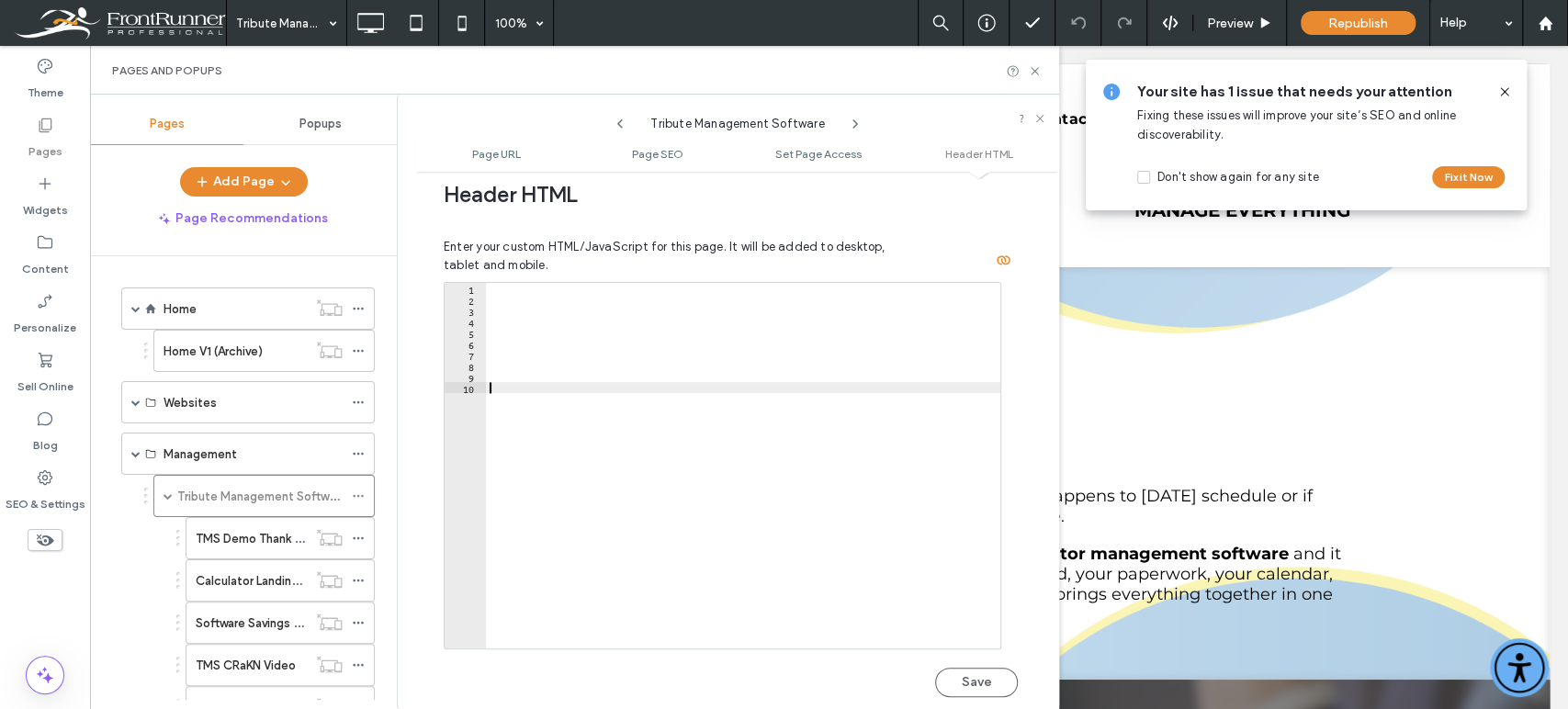
click at [727, 471] on div at bounding box center [742, 468] width 514 height 372
click at [955, 637] on button "Save" at bounding box center [977, 682] width 83 height 30
click at [1368, 24] on span "Republish" at bounding box center [1358, 23] width 60 height 15
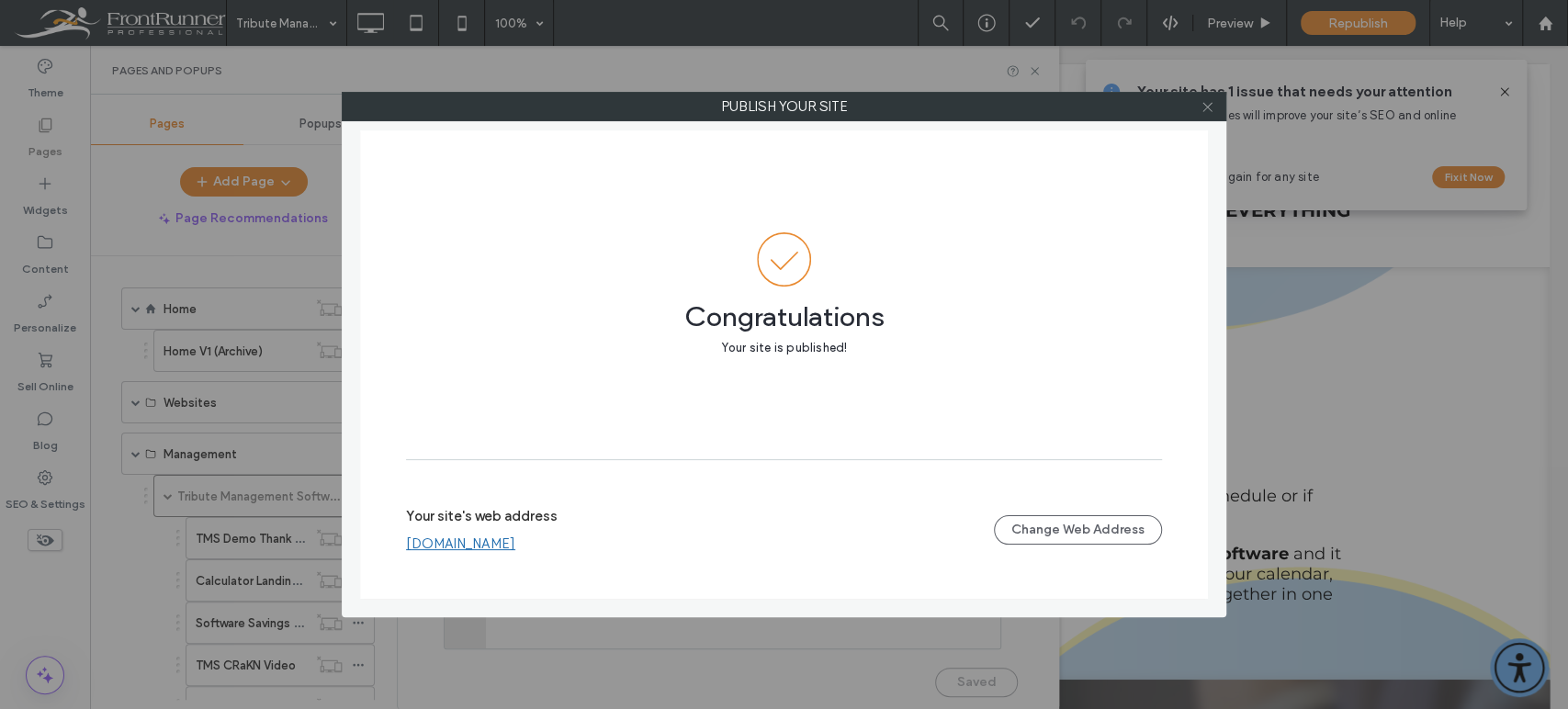
click at [1203, 112] on icon at bounding box center [1207, 107] width 13 height 13
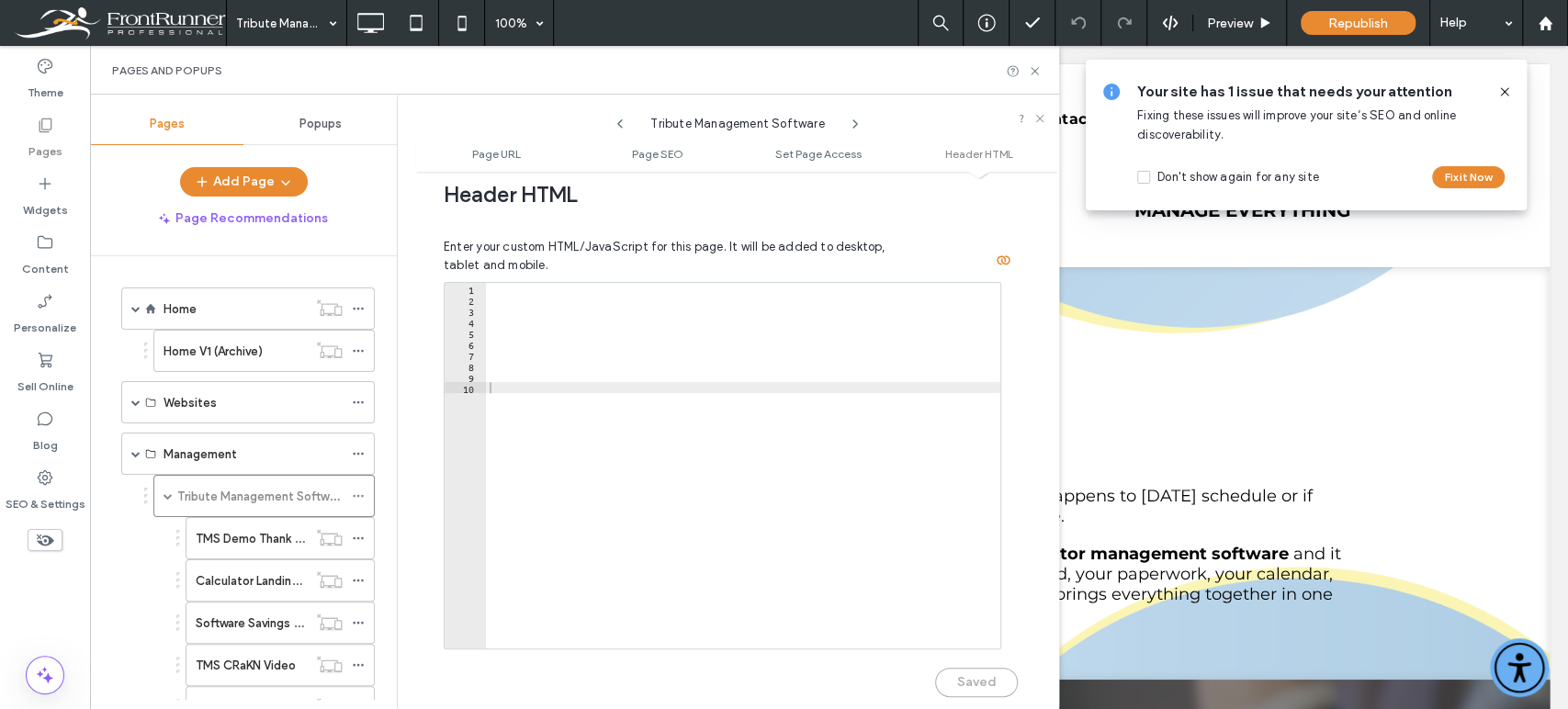
click at [549, 442] on div at bounding box center [742, 468] width 514 height 372
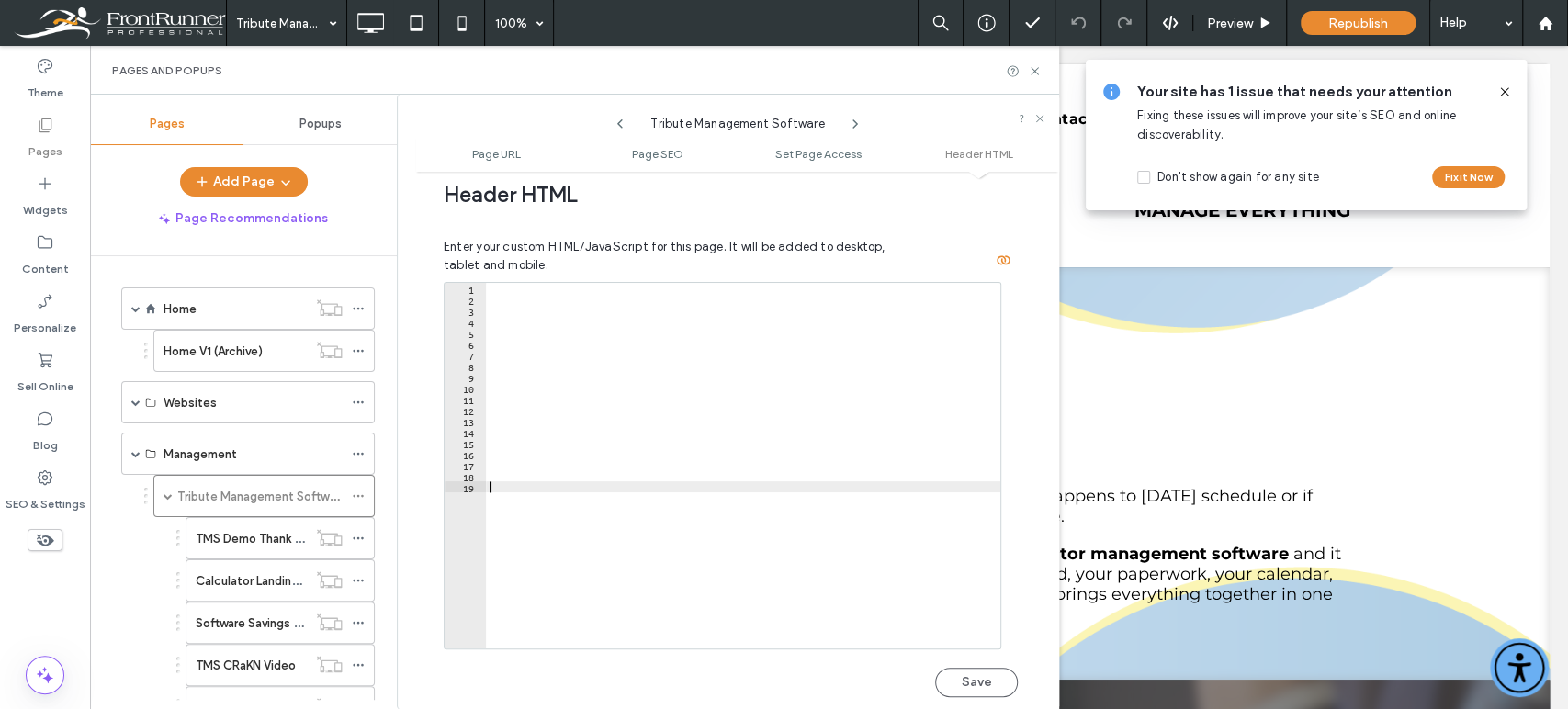
paste textarea "*********"
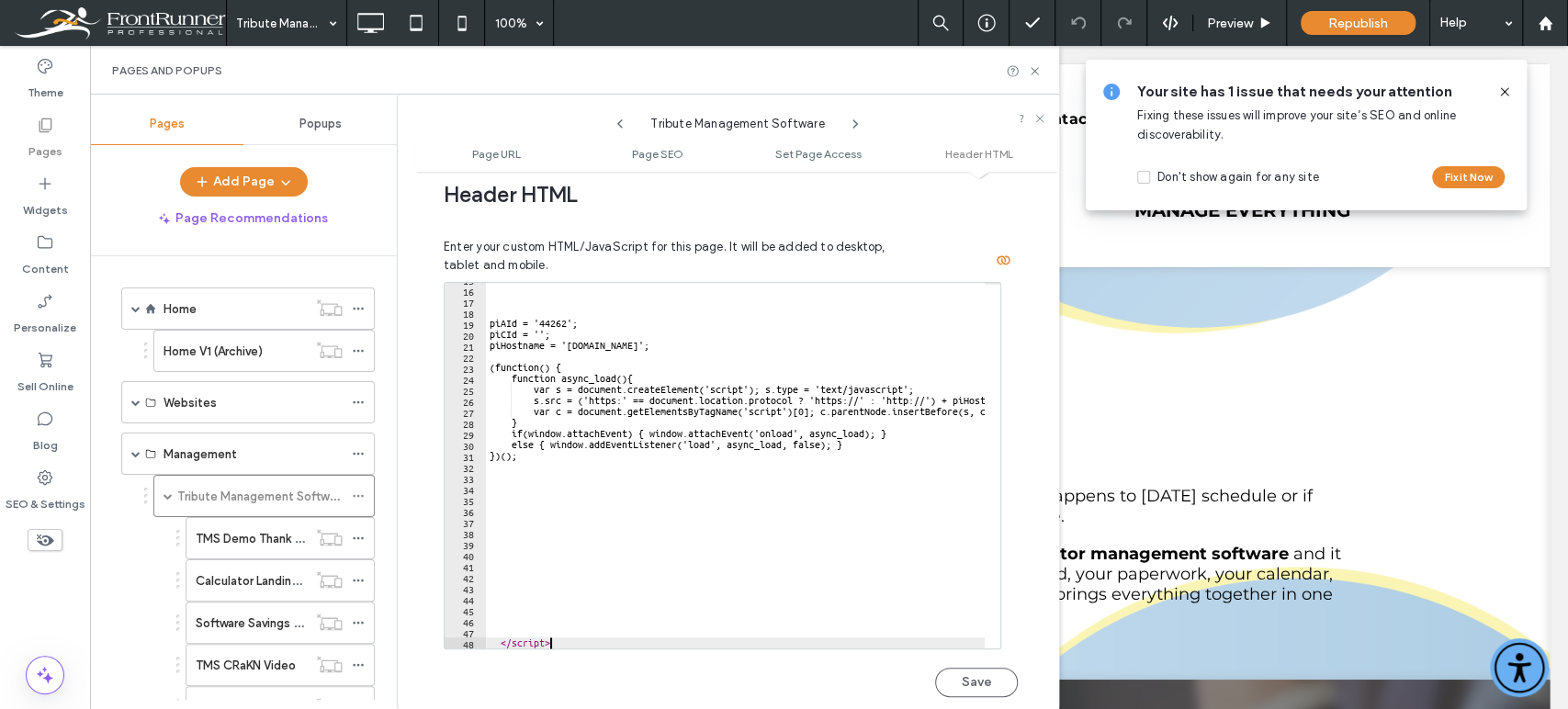
scroll to position [0, 0]
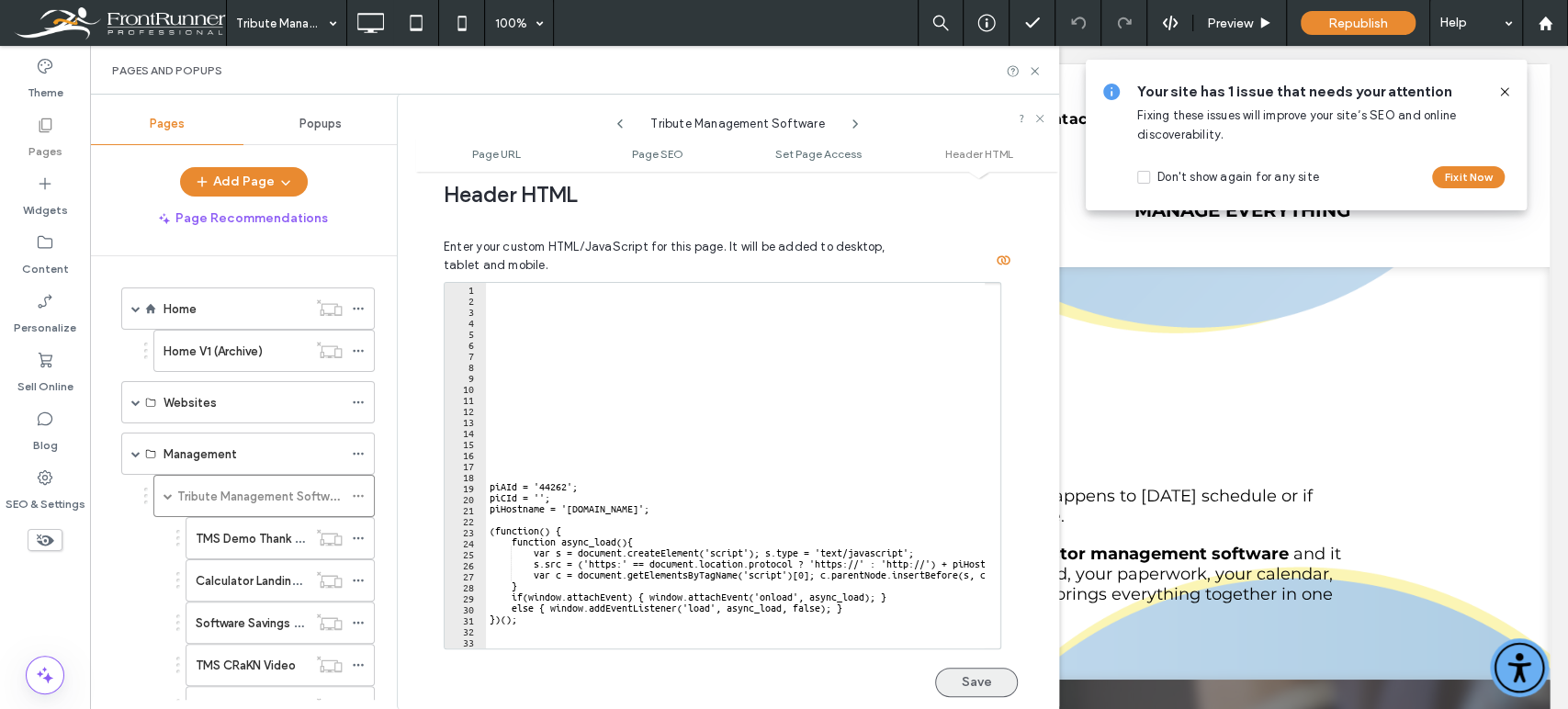
type textarea "*********"
click at [991, 637] on button "Save" at bounding box center [977, 682] width 83 height 30
click at [1410, 91] on icon at bounding box center [1504, 91] width 14 height 14
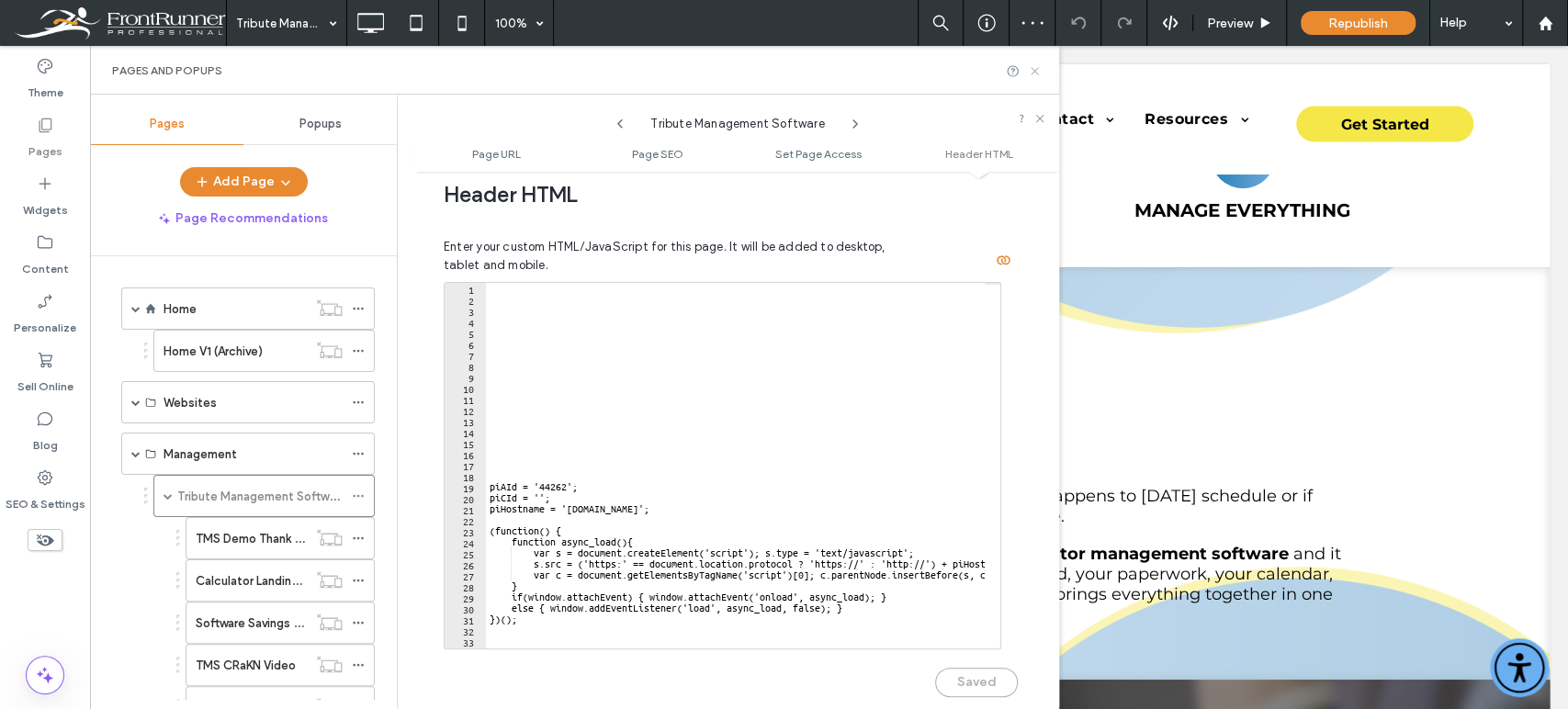
click at [1036, 69] on use at bounding box center [1034, 71] width 8 height 8
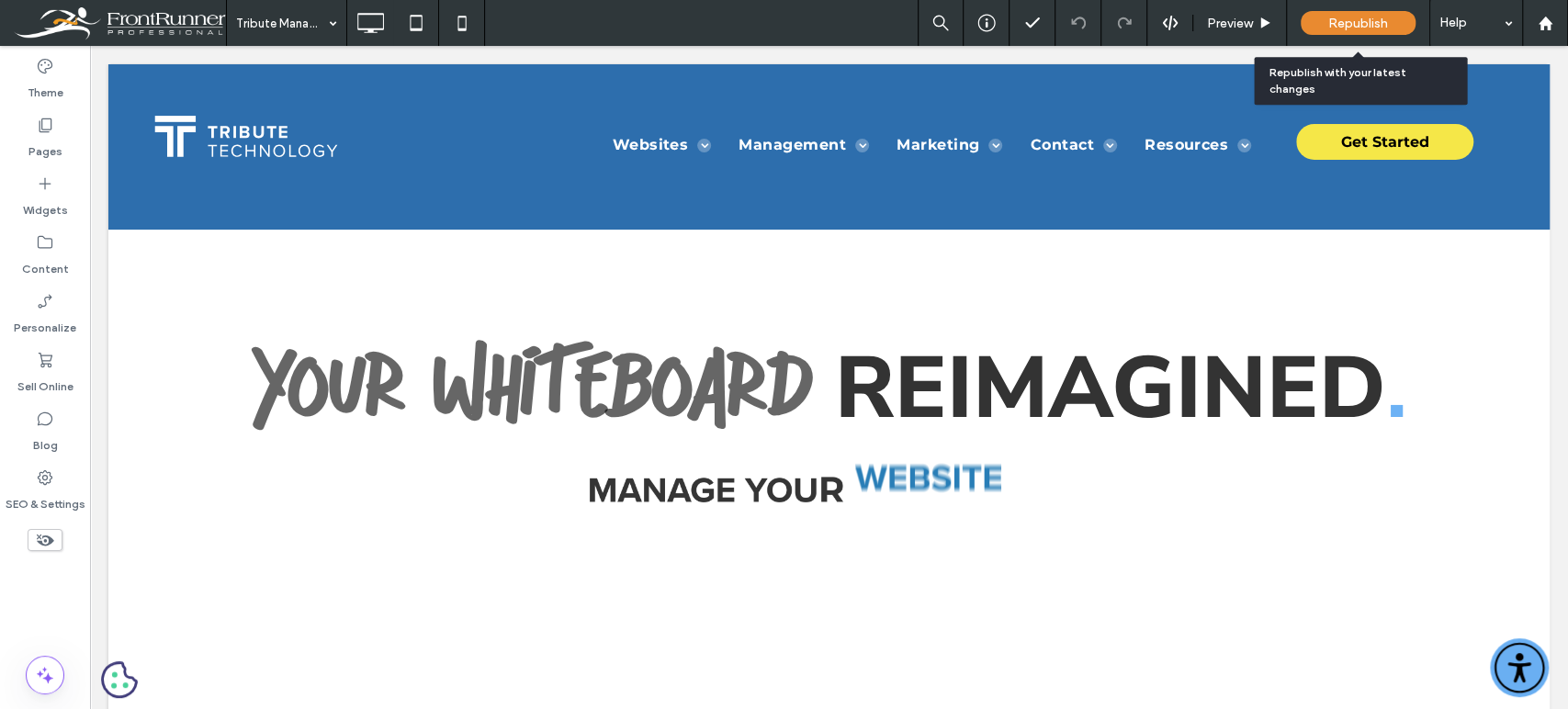
click at [1361, 23] on span "Republish" at bounding box center [1358, 23] width 60 height 15
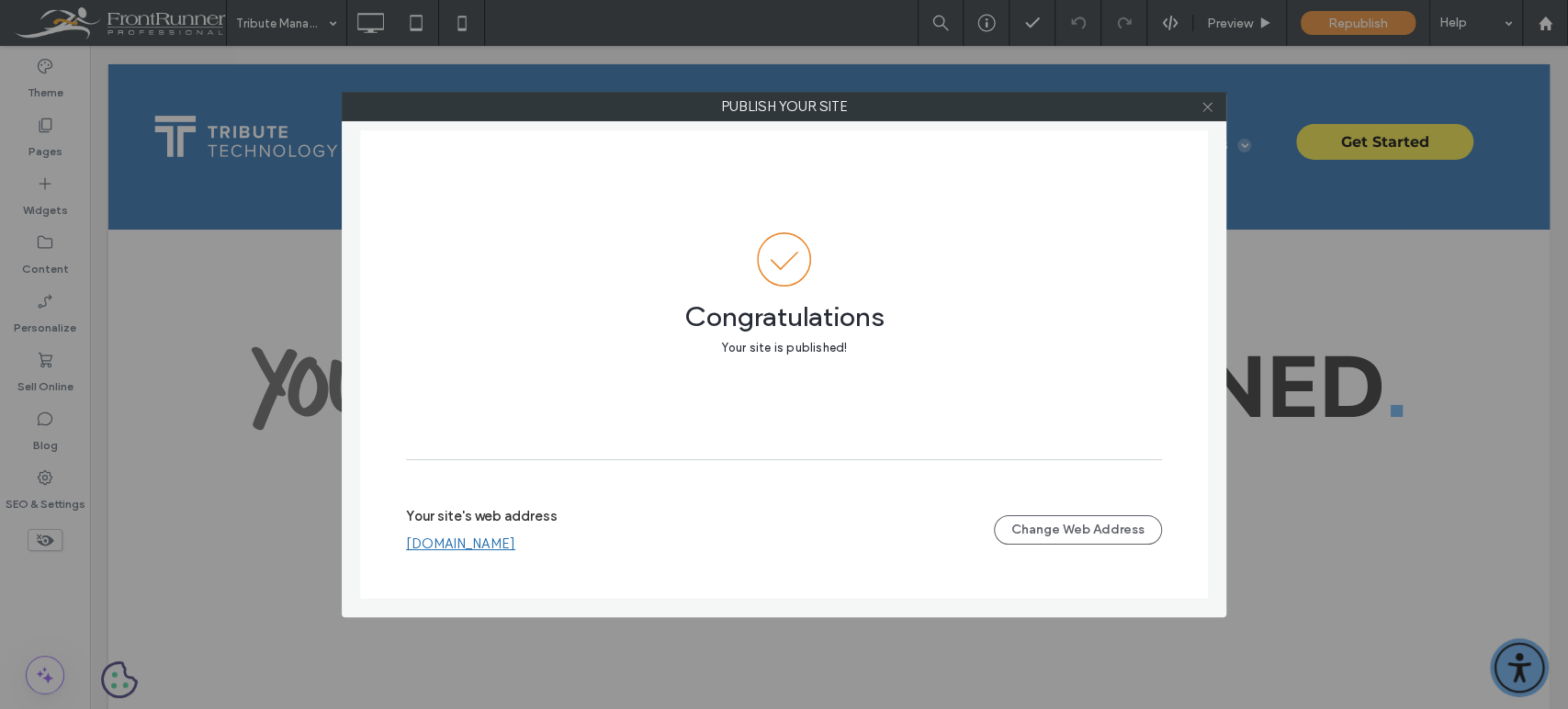
click at [1208, 103] on icon at bounding box center [1207, 107] width 13 height 13
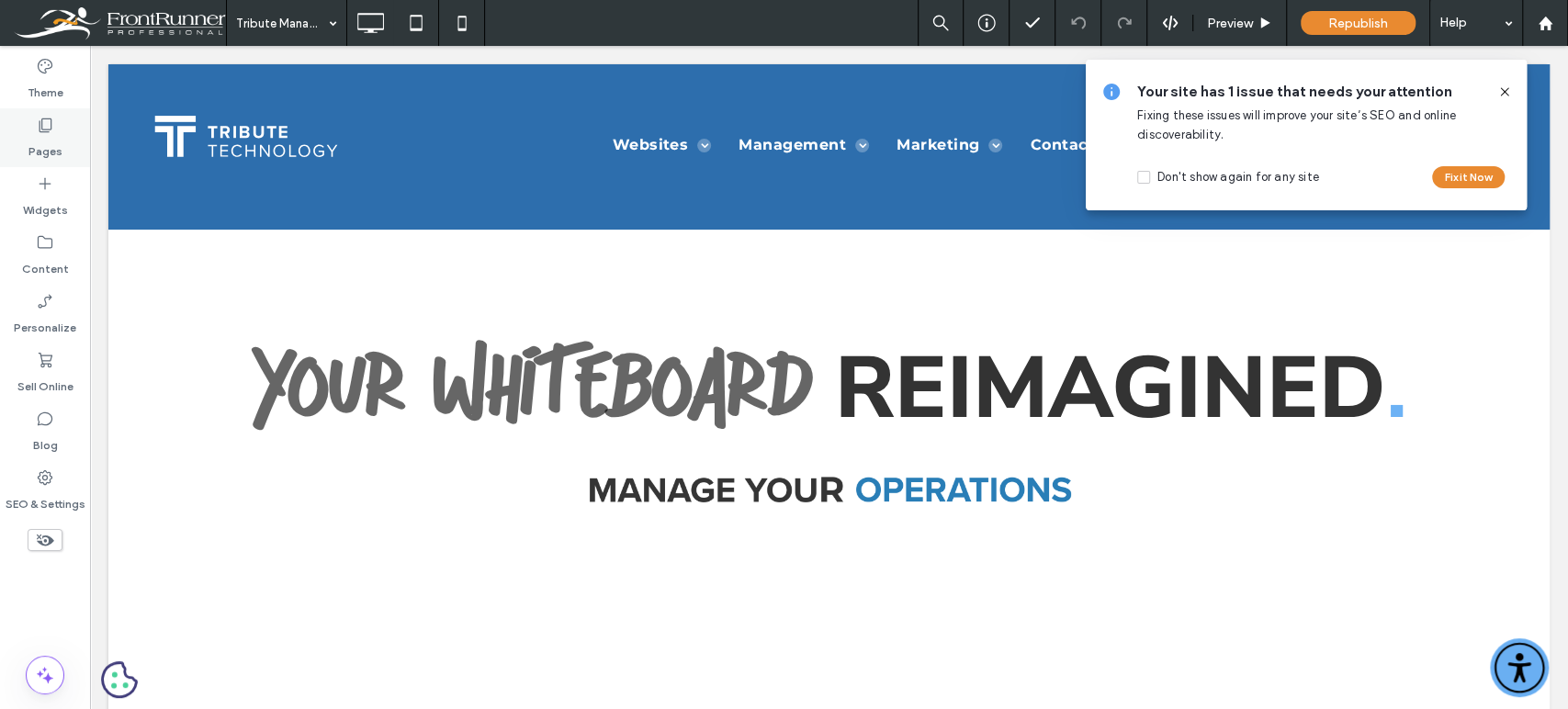
drag, startPoint x: 59, startPoint y: 118, endPoint x: 59, endPoint y: 138, distance: 20.0
click at [59, 118] on div "Pages" at bounding box center [45, 137] width 90 height 59
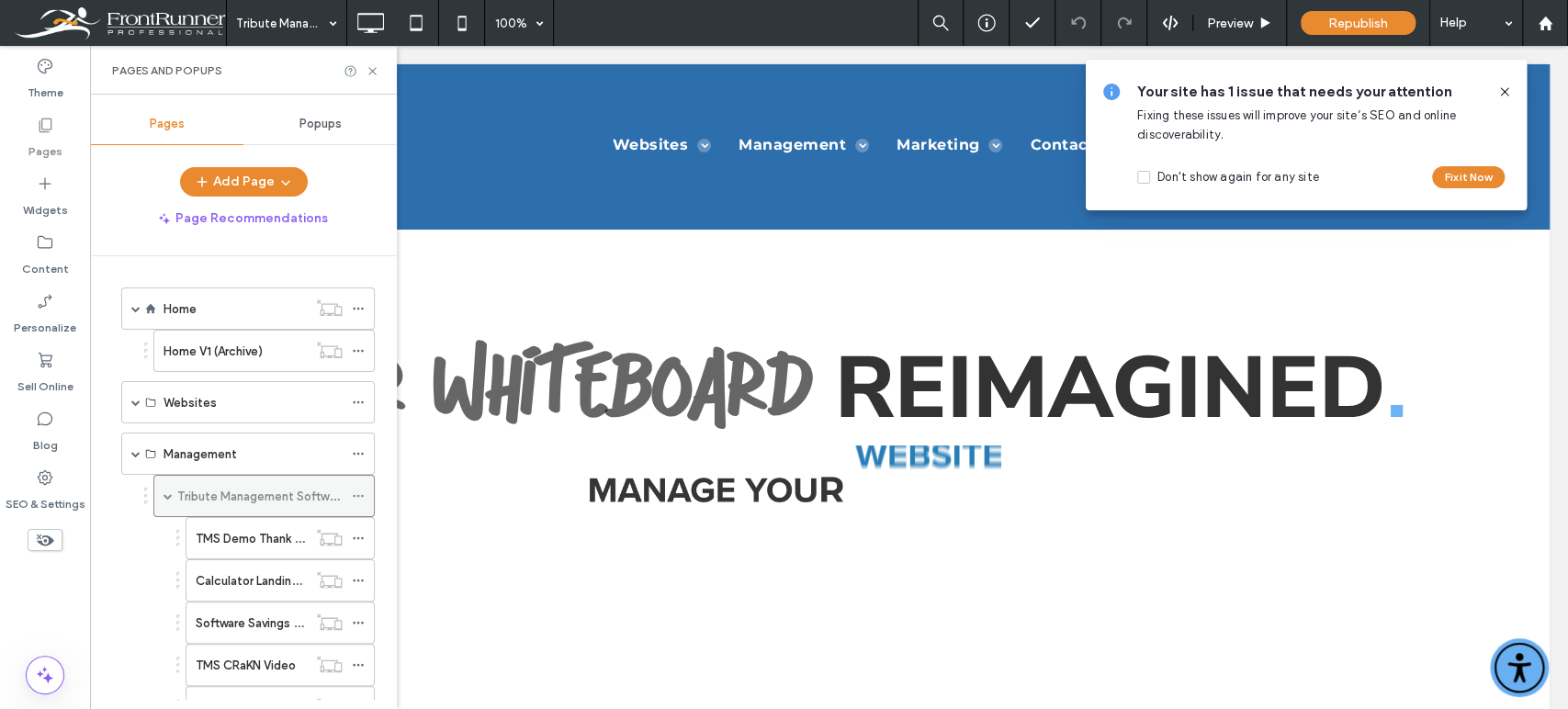
click at [364, 495] on icon at bounding box center [358, 495] width 12 height 12
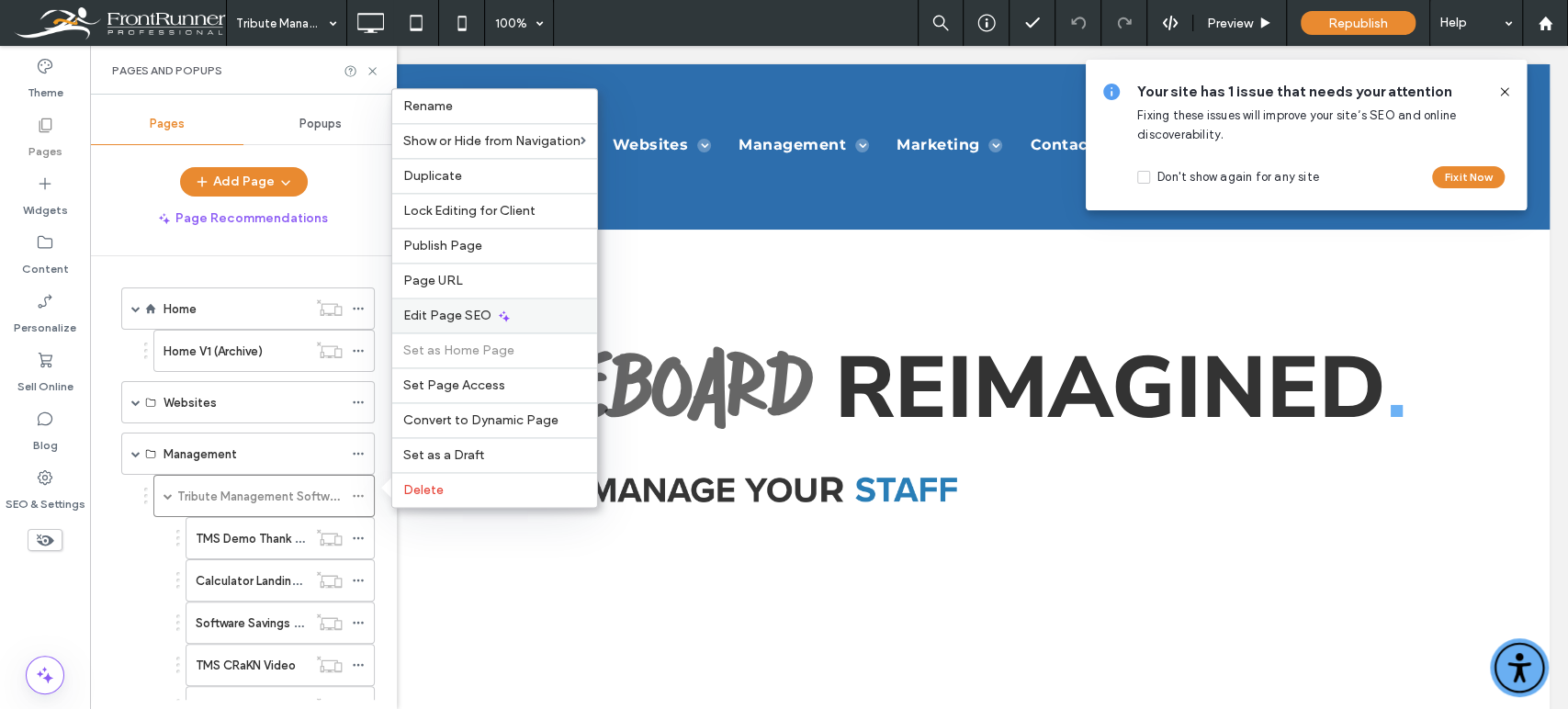
click at [474, 327] on div "Edit Page SEO" at bounding box center [494, 315] width 205 height 35
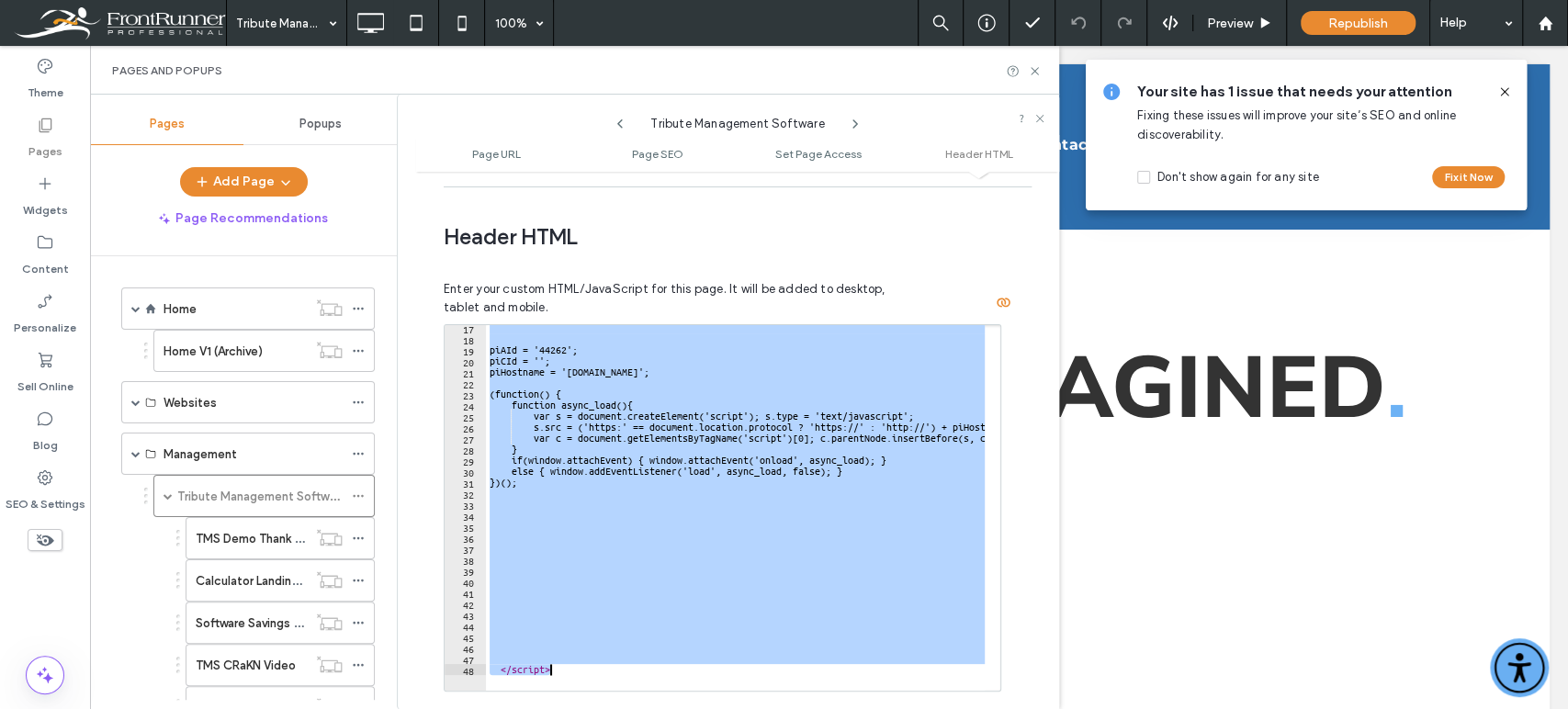
scroll to position [178, 0]
drag, startPoint x: 496, startPoint y: 299, endPoint x: 1015, endPoint y: 756, distance: 691.5
click at [1015, 637] on html ".wqwq-1{fill:#231f20;} .cls-1q, .cls-2q { fill-rule: evenodd; } .cls-2q { fill:…" at bounding box center [784, 354] width 1568 height 709
type textarea "*********"
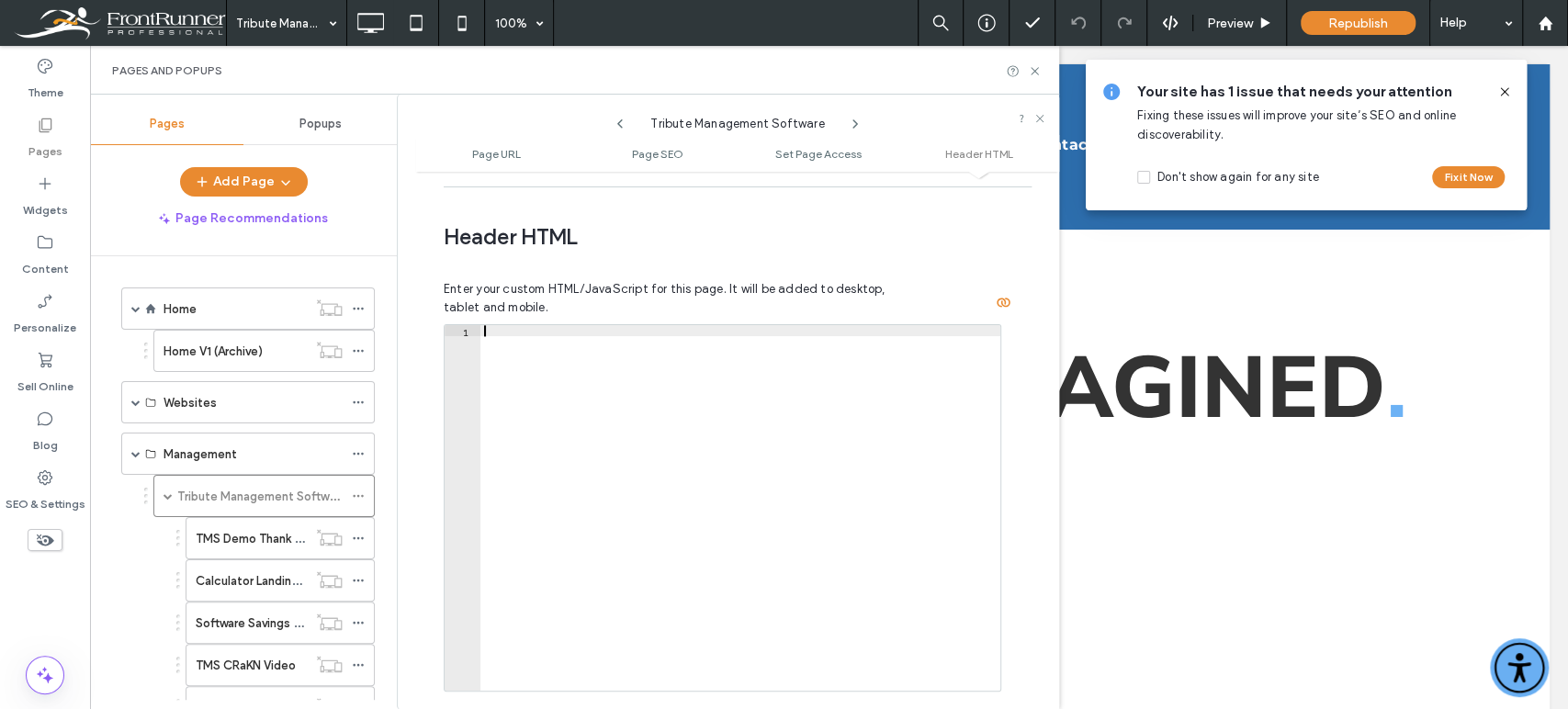
paste textarea "*********"
type textarea "*********"
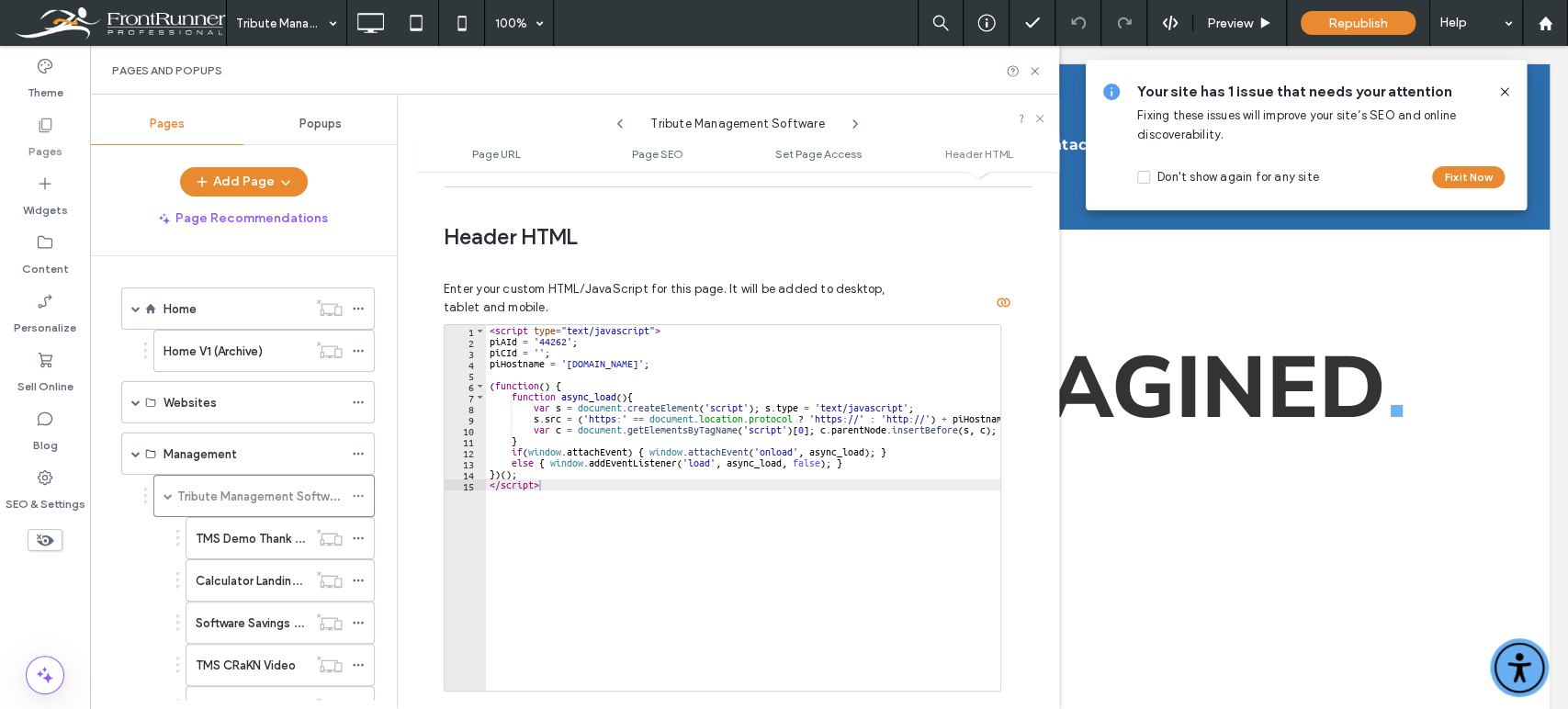
click at [1333, 20] on span "Republish" at bounding box center [1358, 23] width 60 height 15
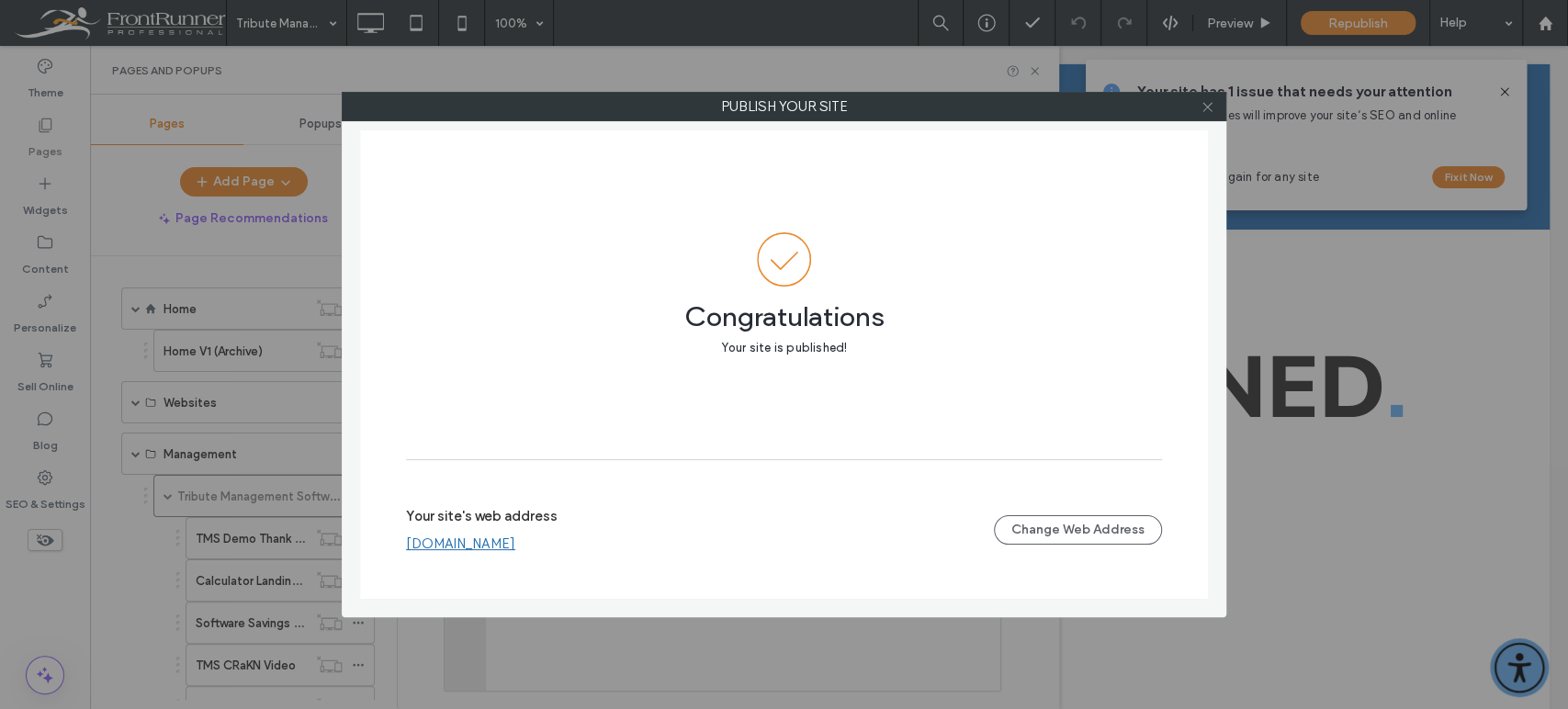
click at [1202, 101] on icon at bounding box center [1207, 107] width 13 height 13
